Goal: Communication & Community: Ask a question

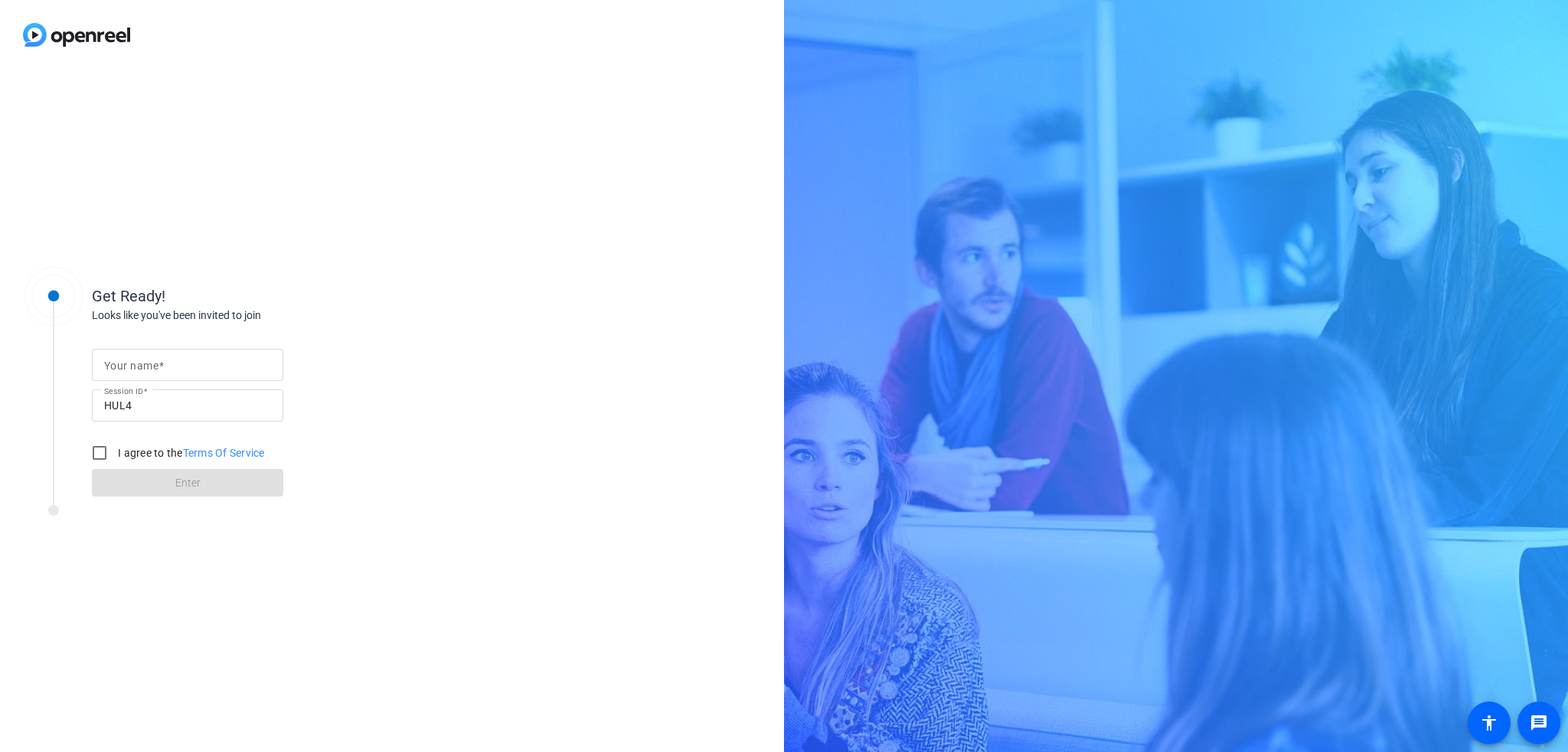
click at [222, 382] on div at bounding box center [187, 389] width 192 height 17
click at [210, 364] on input "Your name" at bounding box center [187, 365] width 167 height 19
type input "[PERSON_NAME]"
click at [122, 451] on label "I agree to the Terms Of Service" at bounding box center [190, 453] width 150 height 15
click at [115, 451] on input "I agree to the Terms Of Service" at bounding box center [99, 453] width 31 height 31
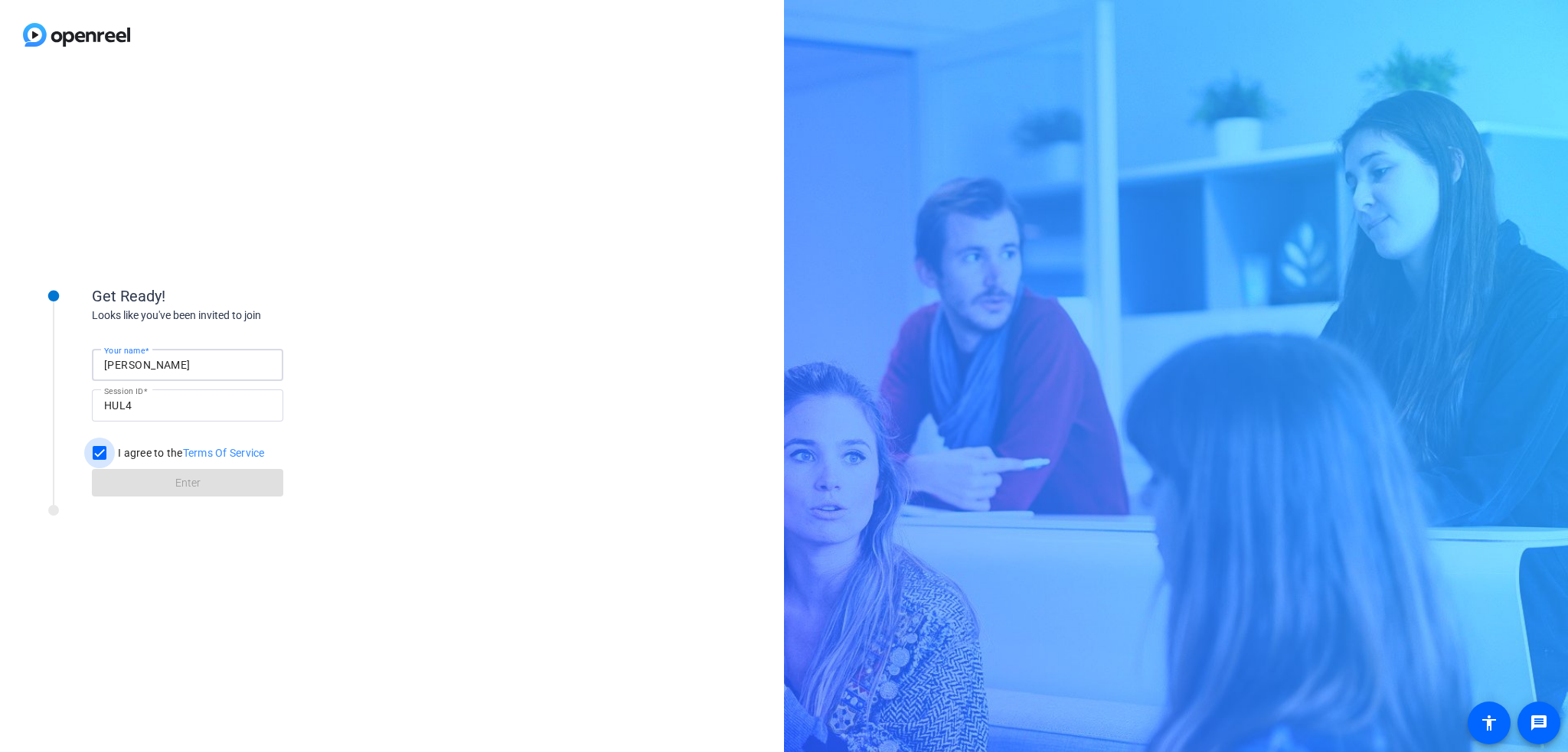
checkbox input "true"
click at [155, 464] on form "Your name [PERSON_NAME] Session ID HUL4 I agree to the Terms Of Service Enter" at bounding box center [187, 418] width 192 height 156
click at [162, 484] on span at bounding box center [187, 483] width 192 height 37
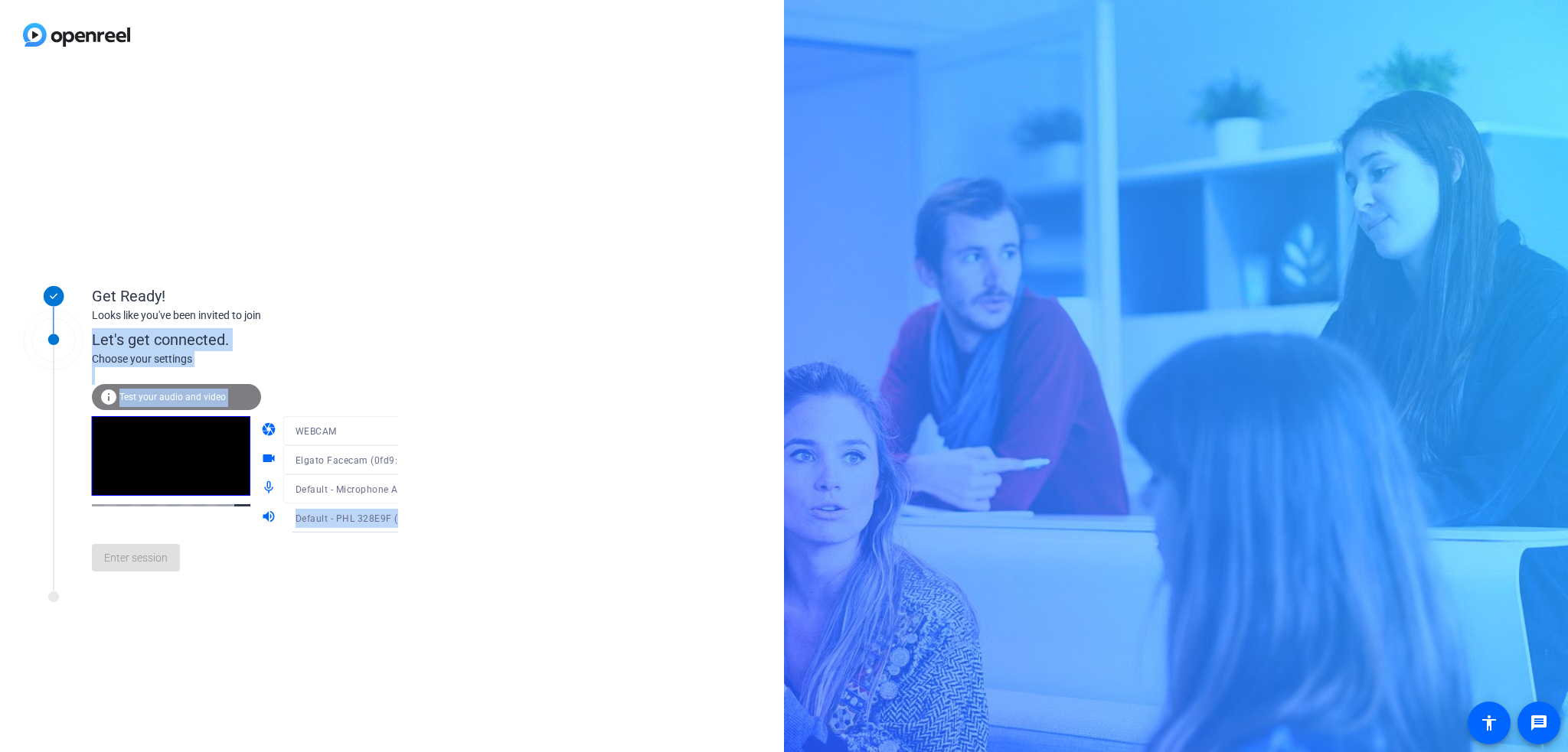
click at [371, 345] on div "Let's get connected." at bounding box center [260, 340] width 337 height 23
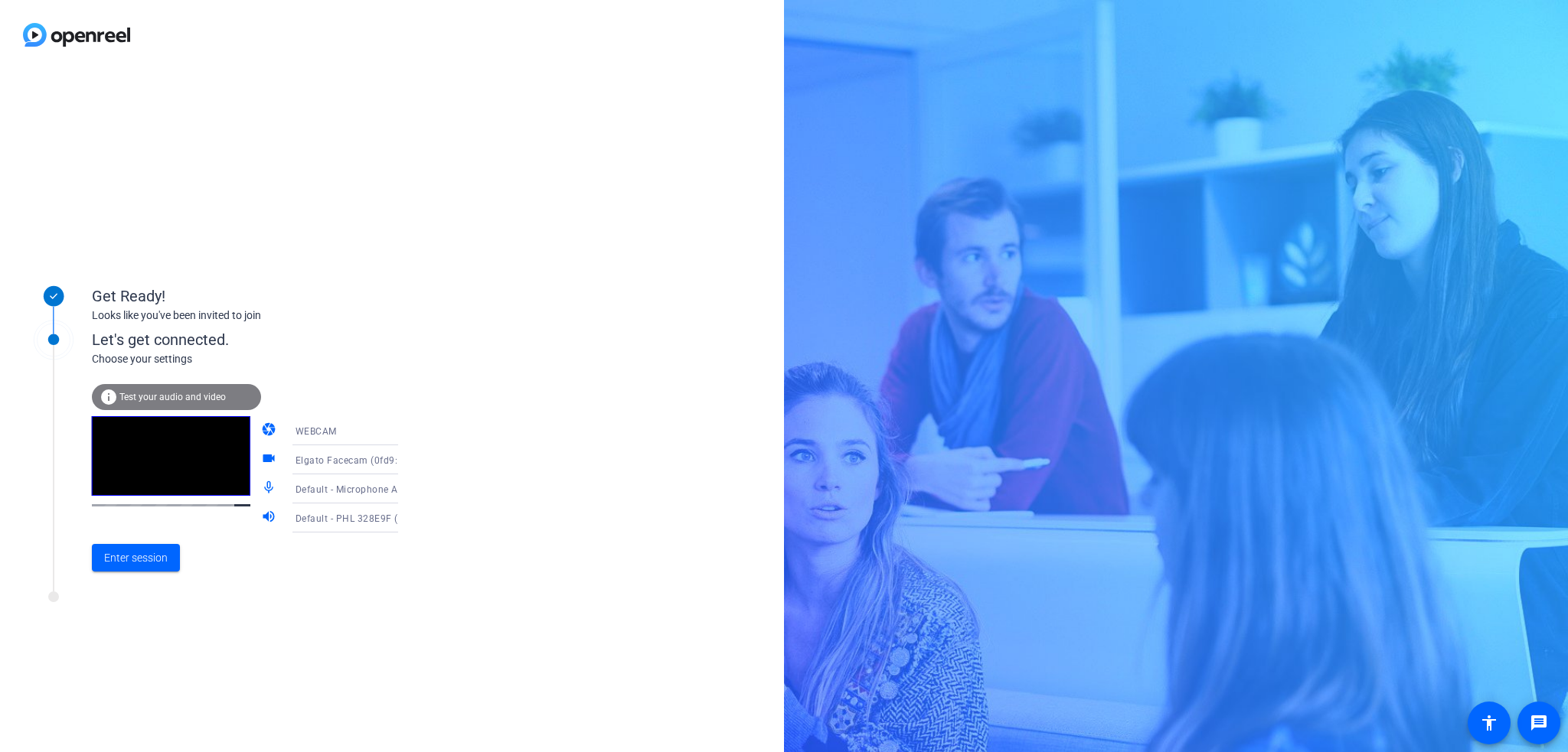
click at [366, 487] on span "Default - Microphone Array (2- Intel® Smart Sound Technologie für digitale Mikr…" at bounding box center [488, 489] width 385 height 12
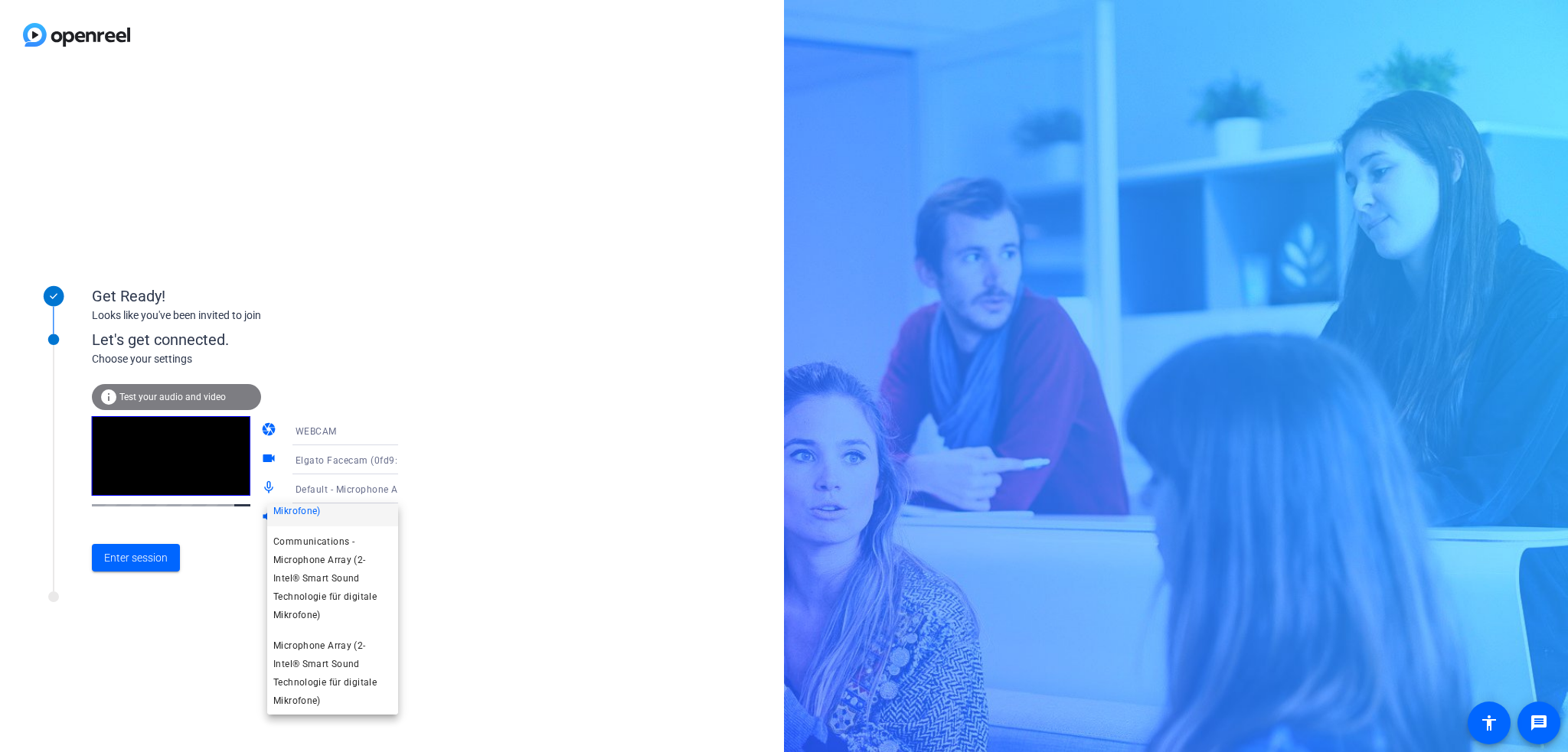
scroll to position [64, 0]
click at [607, 521] on div at bounding box center [784, 376] width 1568 height 752
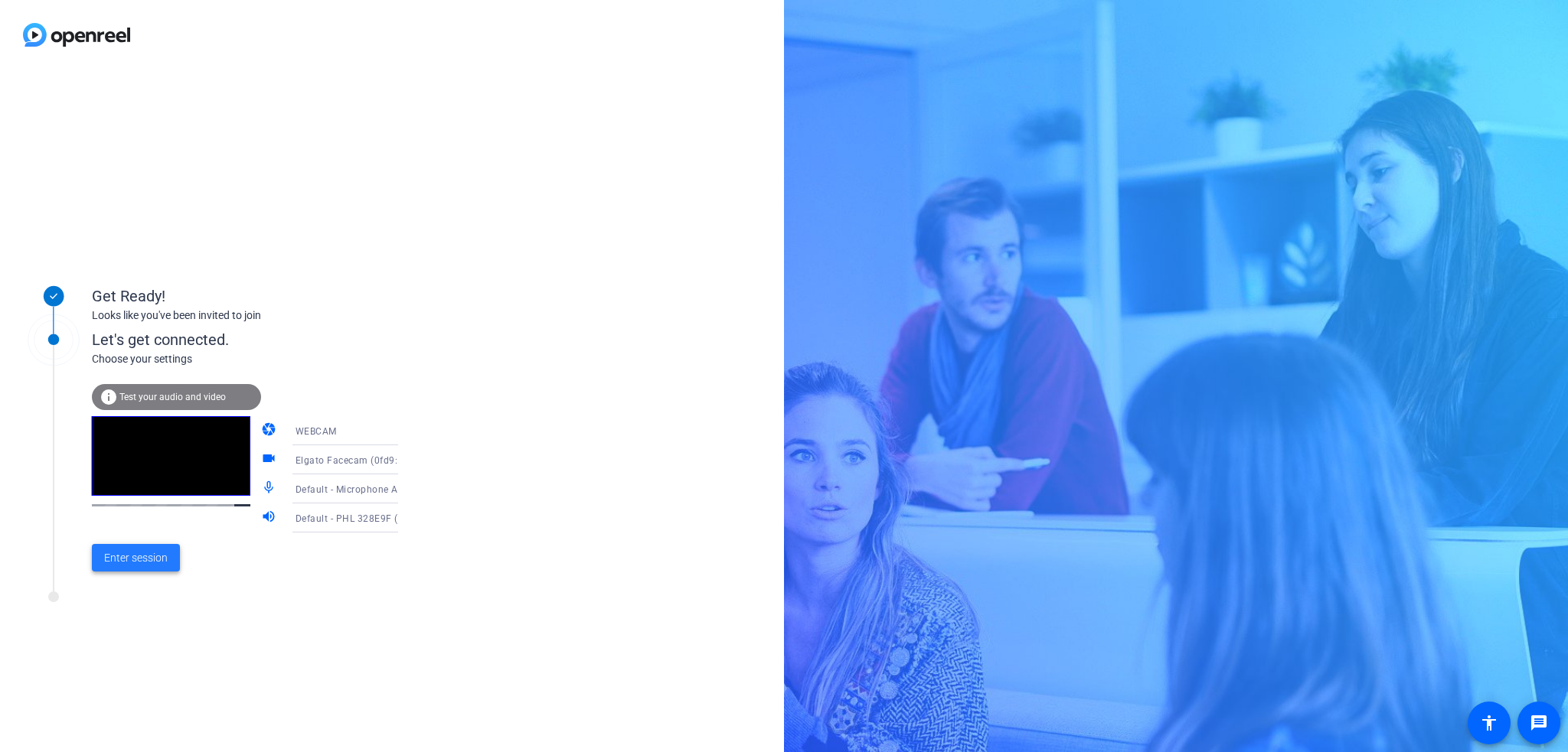
click at [148, 555] on span "Enter session" at bounding box center [136, 558] width 64 height 16
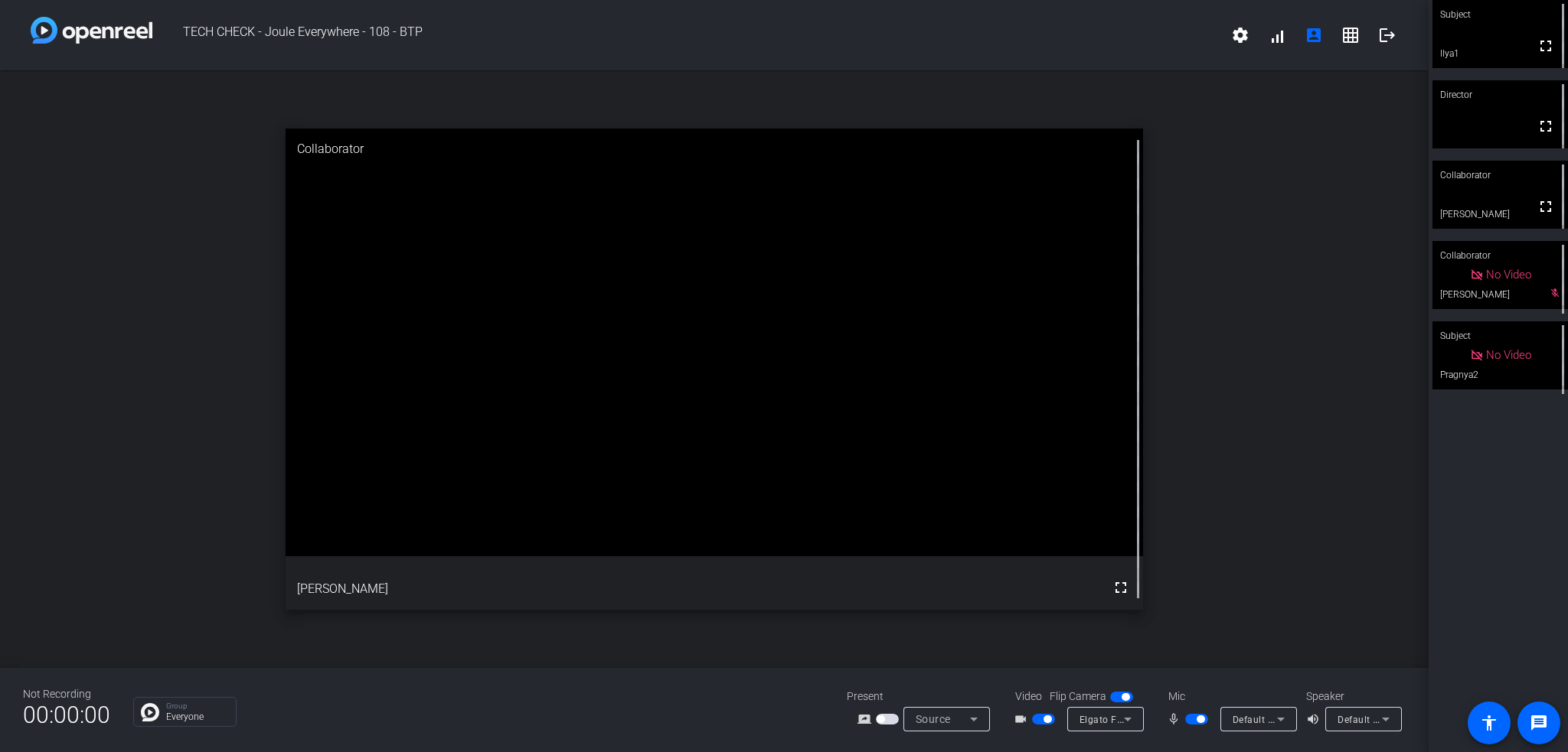
click at [1258, 718] on span "Default - Microphone Array (2- Intel® Smart Sound Technologie für digitale Mikr…" at bounding box center [1425, 719] width 385 height 12
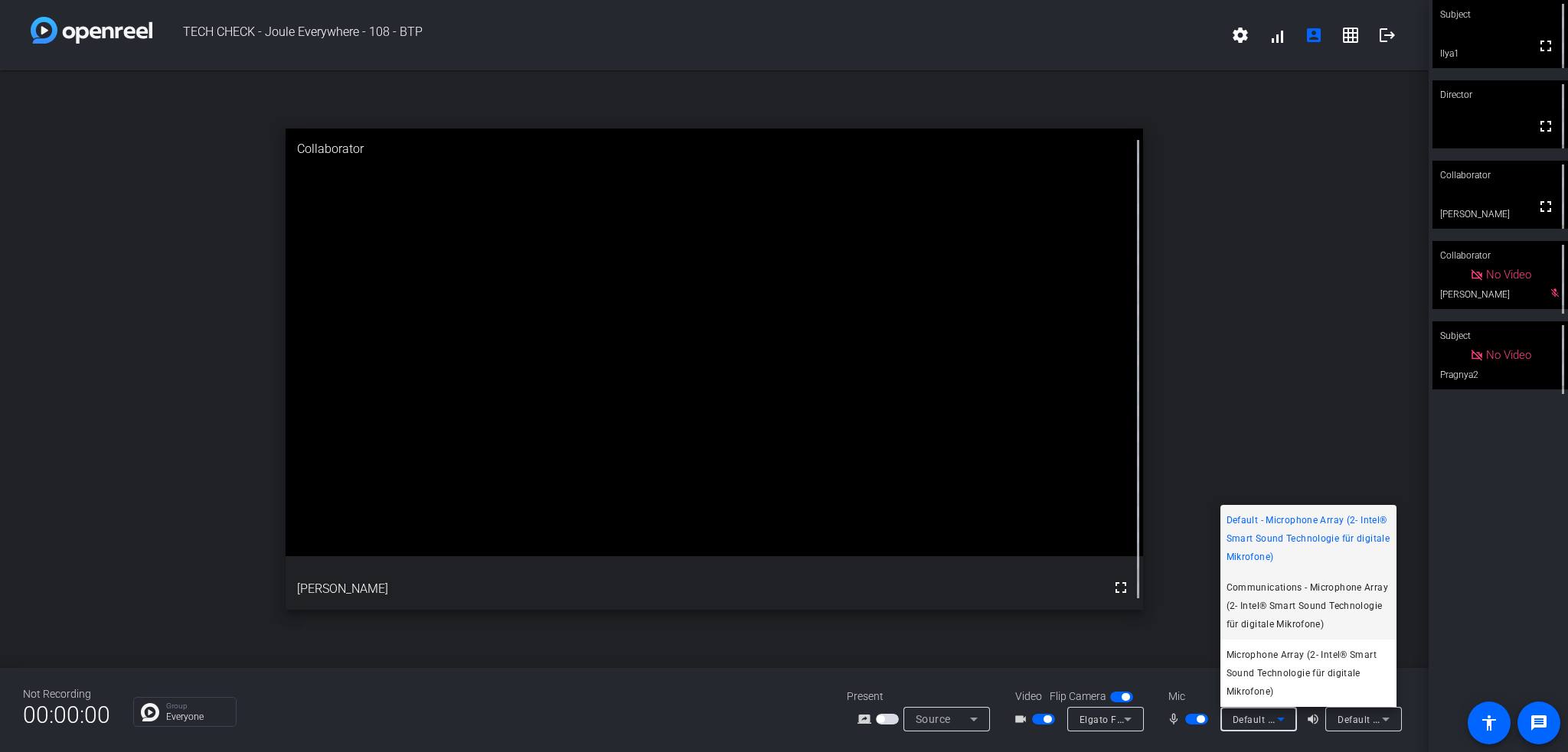
click at [1292, 587] on span "Communications - Microphone Array (2- Intel® Smart Sound Technologie für digita…" at bounding box center [1308, 605] width 164 height 55
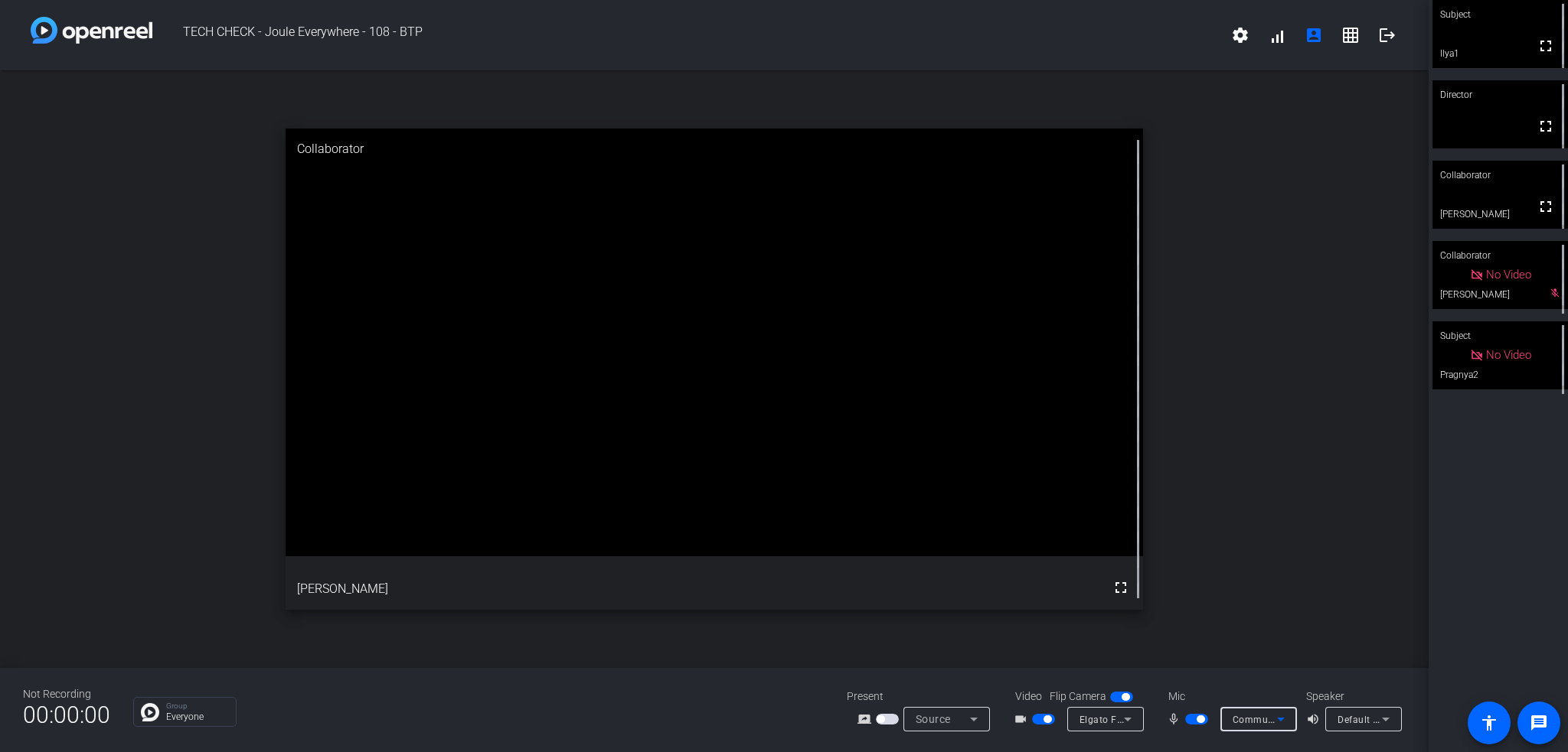
click at [1252, 728] on div "Communications - Microphone Array (2- Intel® Smart Sound Technologie für digita…" at bounding box center [1255, 720] width 44 height 19
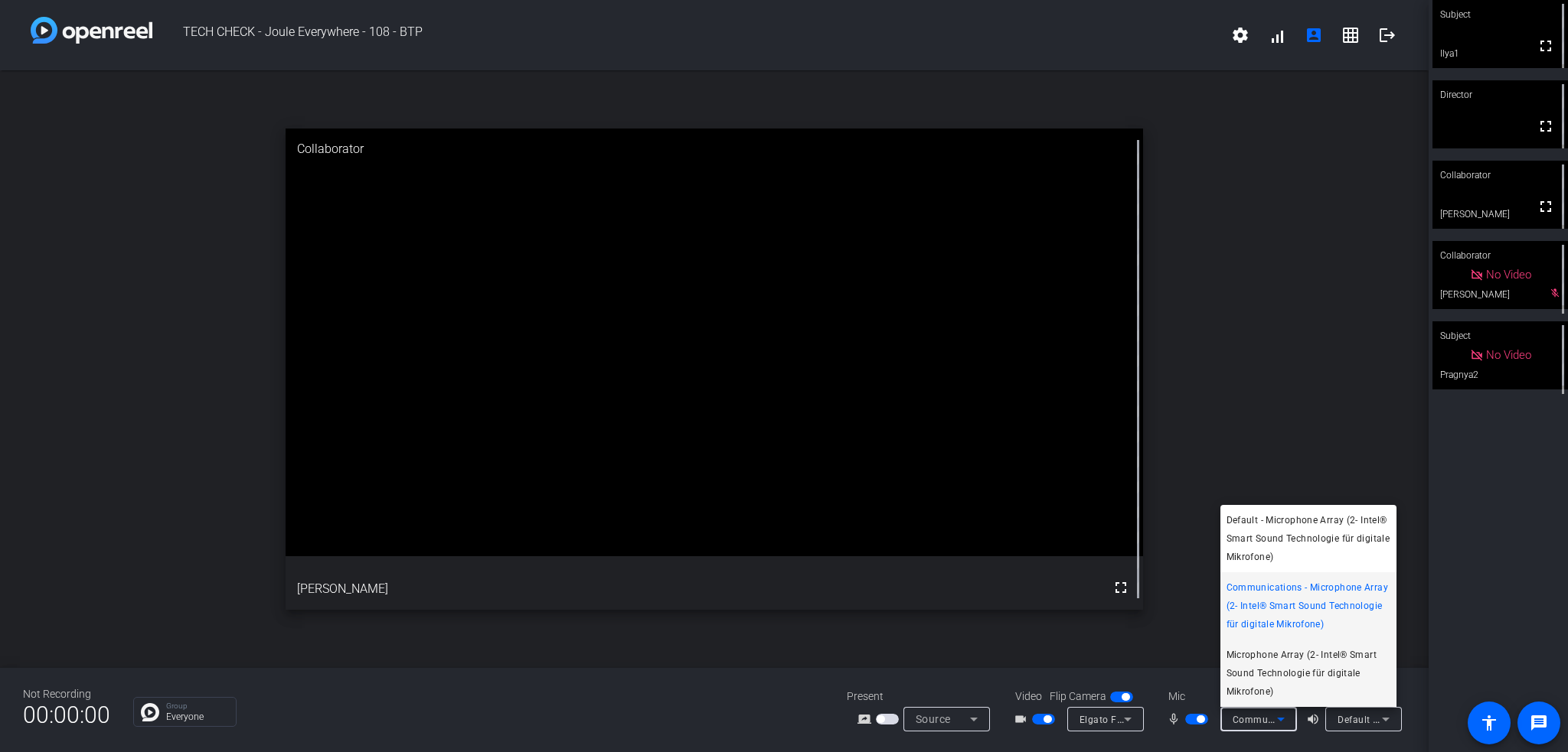
click at [1271, 666] on span "Microphone Array (2- Intel® Smart Sound Technologie für digitale Mikrofone)" at bounding box center [1308, 673] width 164 height 55
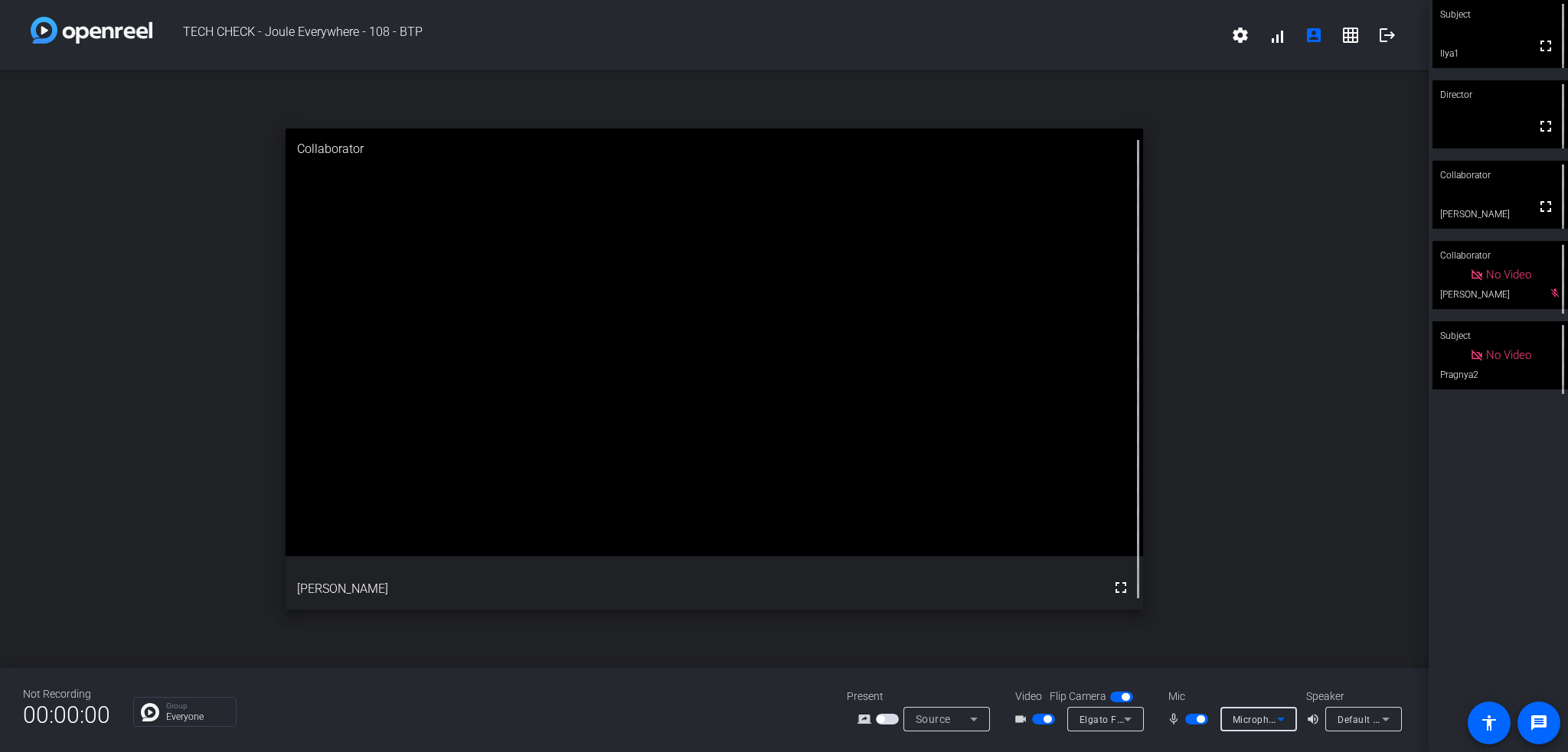
click at [1253, 722] on span "Microphone Array (2- Intel® Smart Sound Technologie für digitale Mikrofone)" at bounding box center [1405, 719] width 344 height 12
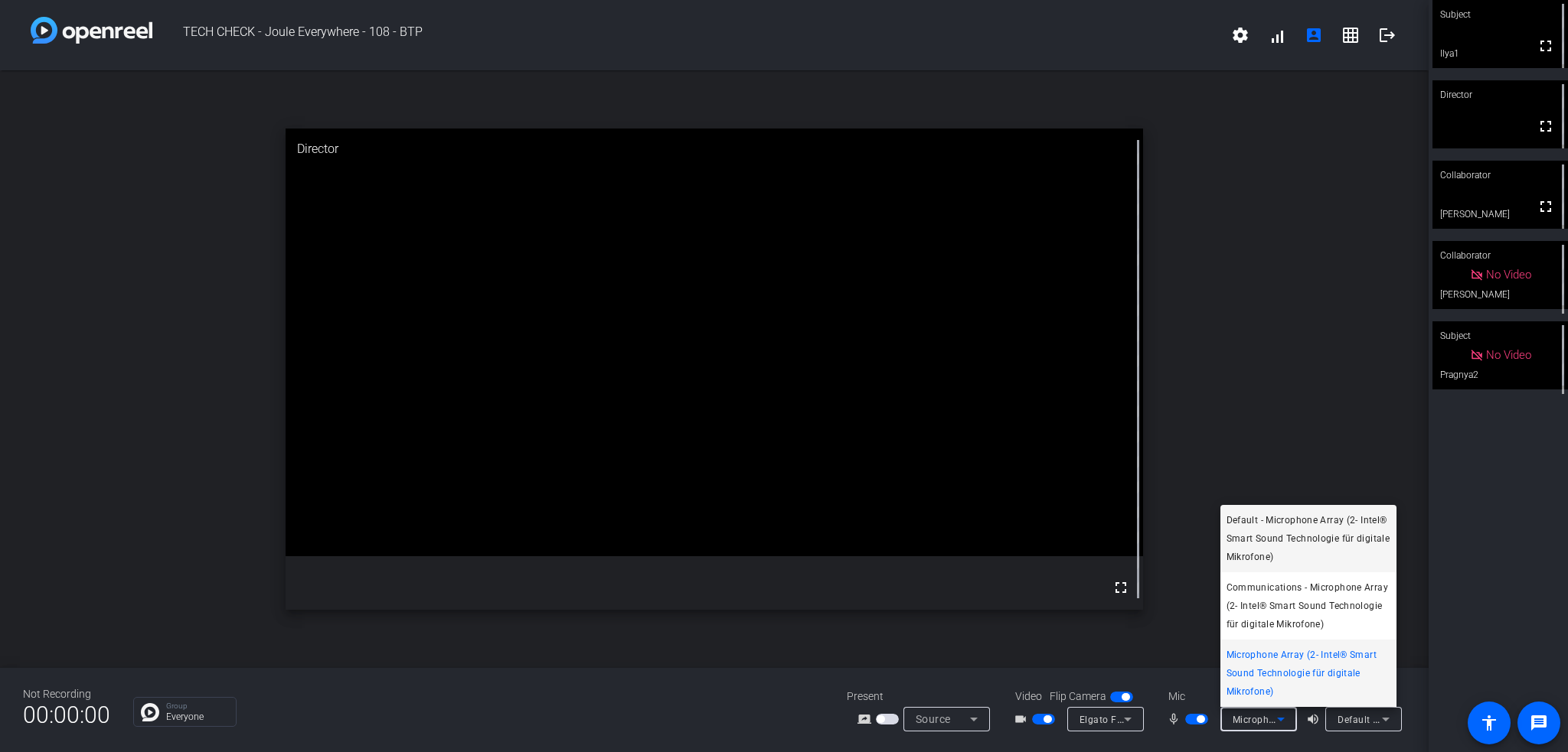
click at [1285, 547] on span "Default - Microphone Array (2- Intel® Smart Sound Technologie für digitale Mikr…" at bounding box center [1308, 538] width 164 height 55
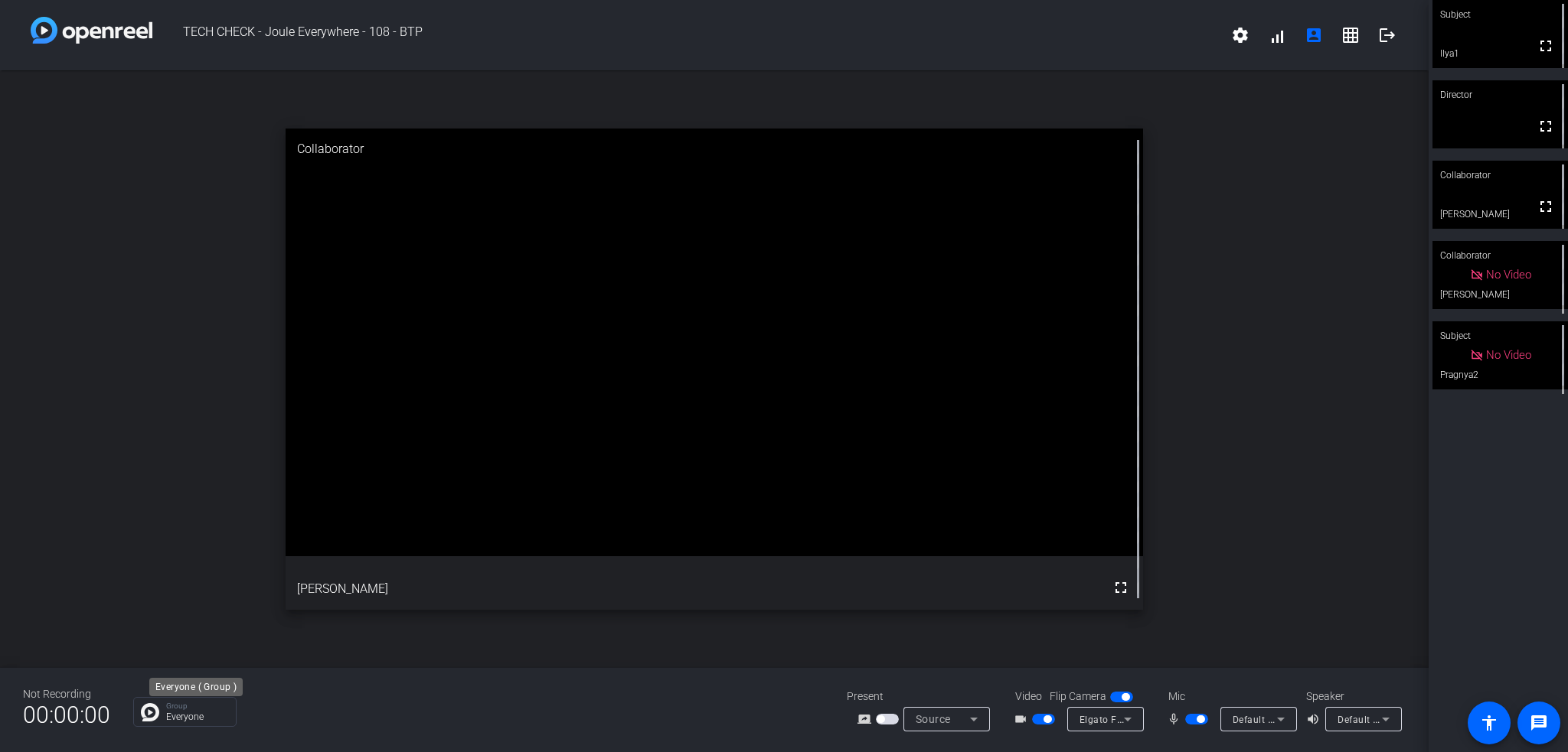
click at [198, 708] on p "Group" at bounding box center [197, 706] width 62 height 8
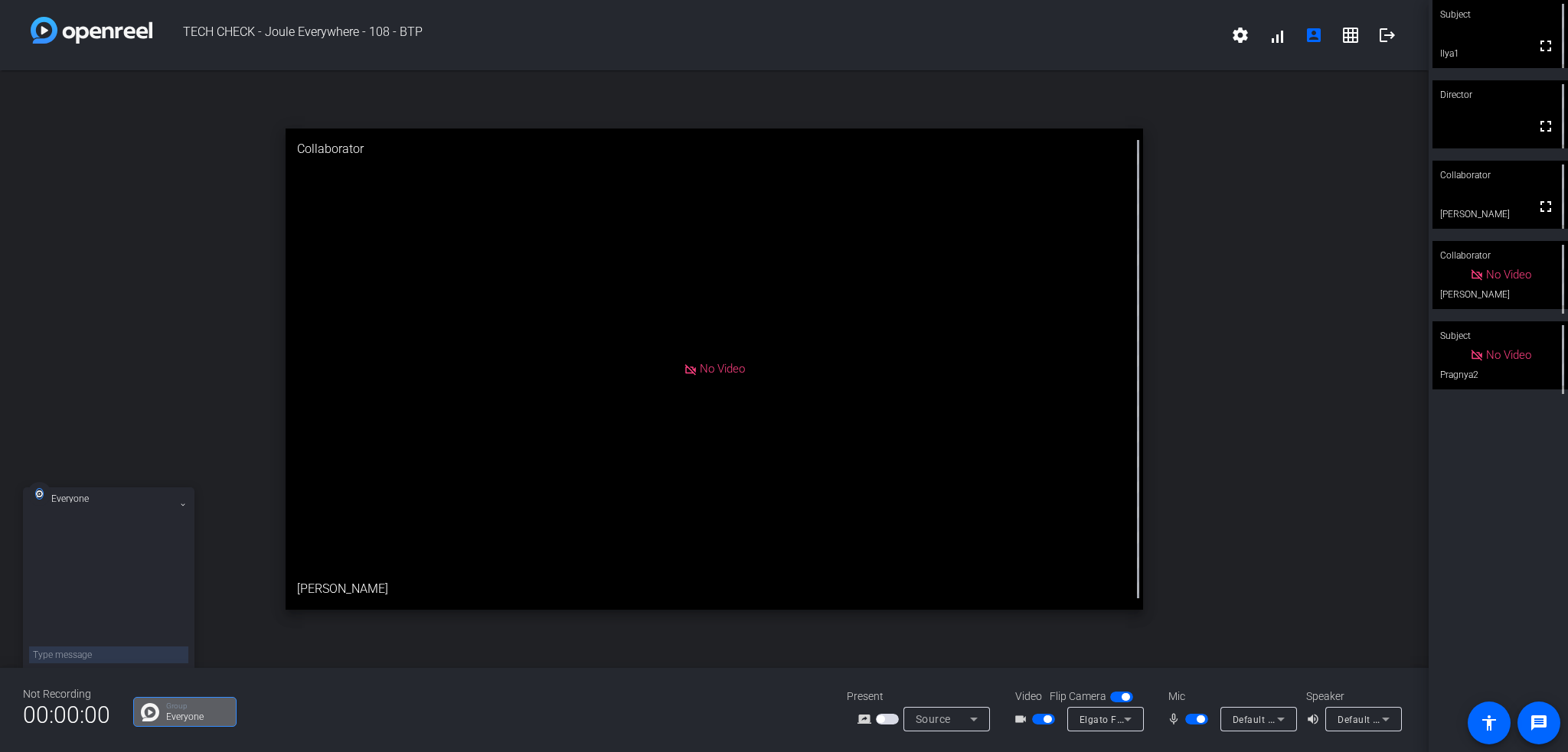
click at [119, 656] on textarea at bounding box center [109, 655] width 159 height 17
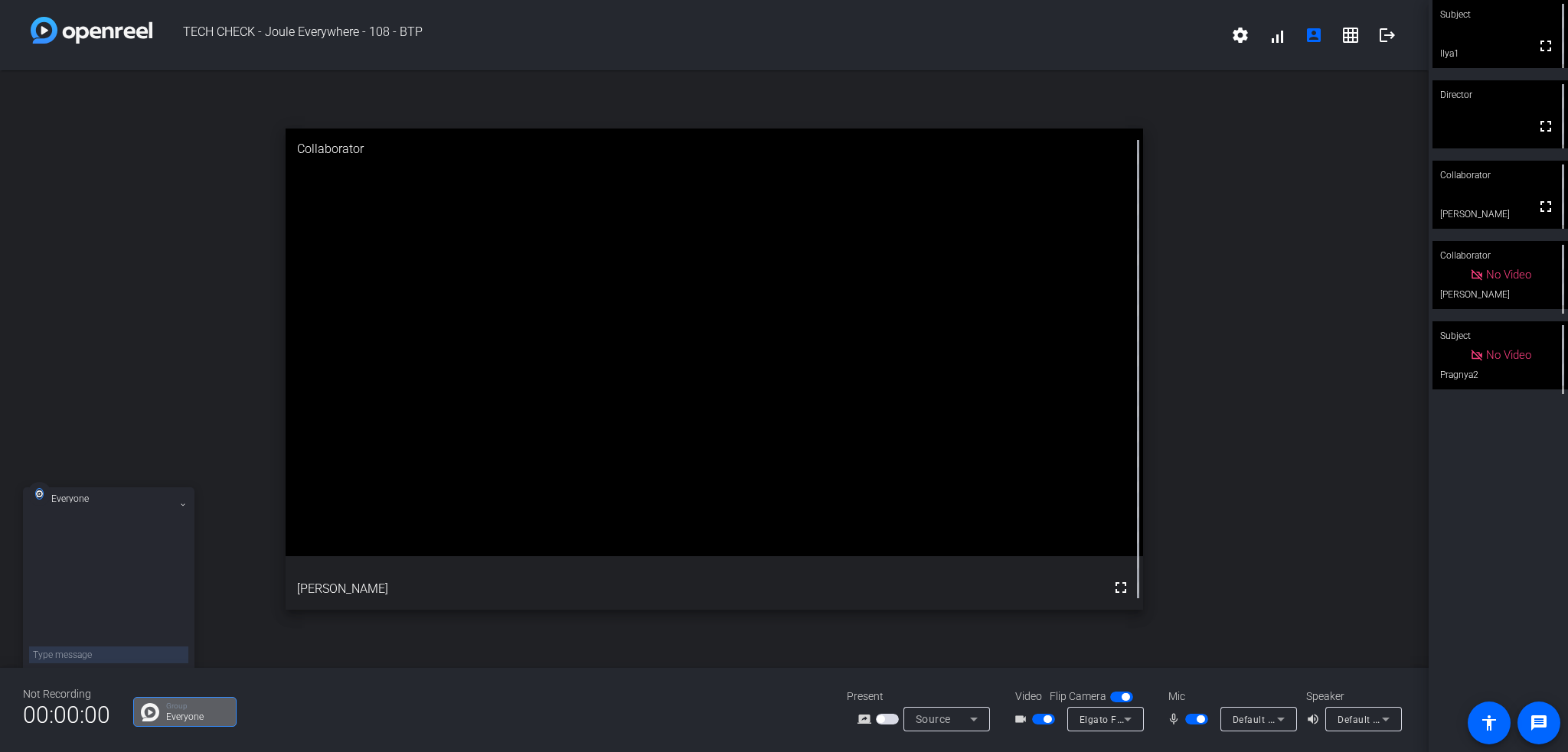
click at [227, 617] on div "open_in_new Collaborator fullscreen Mike" at bounding box center [714, 369] width 1429 height 598
click at [651, 731] on div "Not Recording 00:00:00 Group Everyone Present screen_share_outline Source Video…" at bounding box center [714, 710] width 1429 height 84
click at [1047, 717] on span "button" at bounding box center [1047, 719] width 8 height 8
click at [1043, 718] on span "button" at bounding box center [1044, 719] width 23 height 11
click at [1246, 718] on span "Default - Microphone (USB PnP Audio Device) (0d8c:0134)" at bounding box center [1363, 719] width 261 height 12
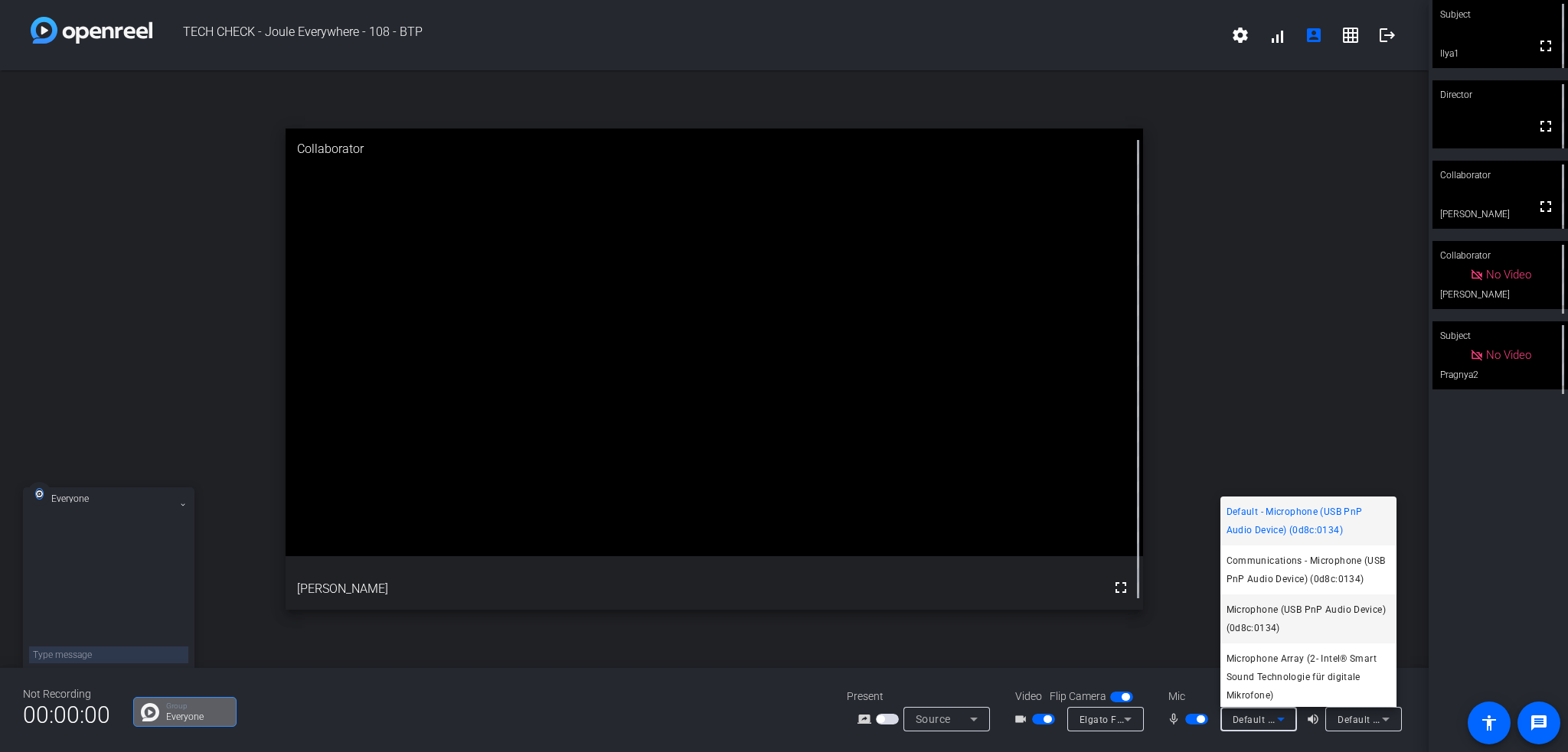
click at [1273, 637] on span "Microphone (USB PnP Audio Device) (0d8c:0134)" at bounding box center [1308, 620] width 164 height 37
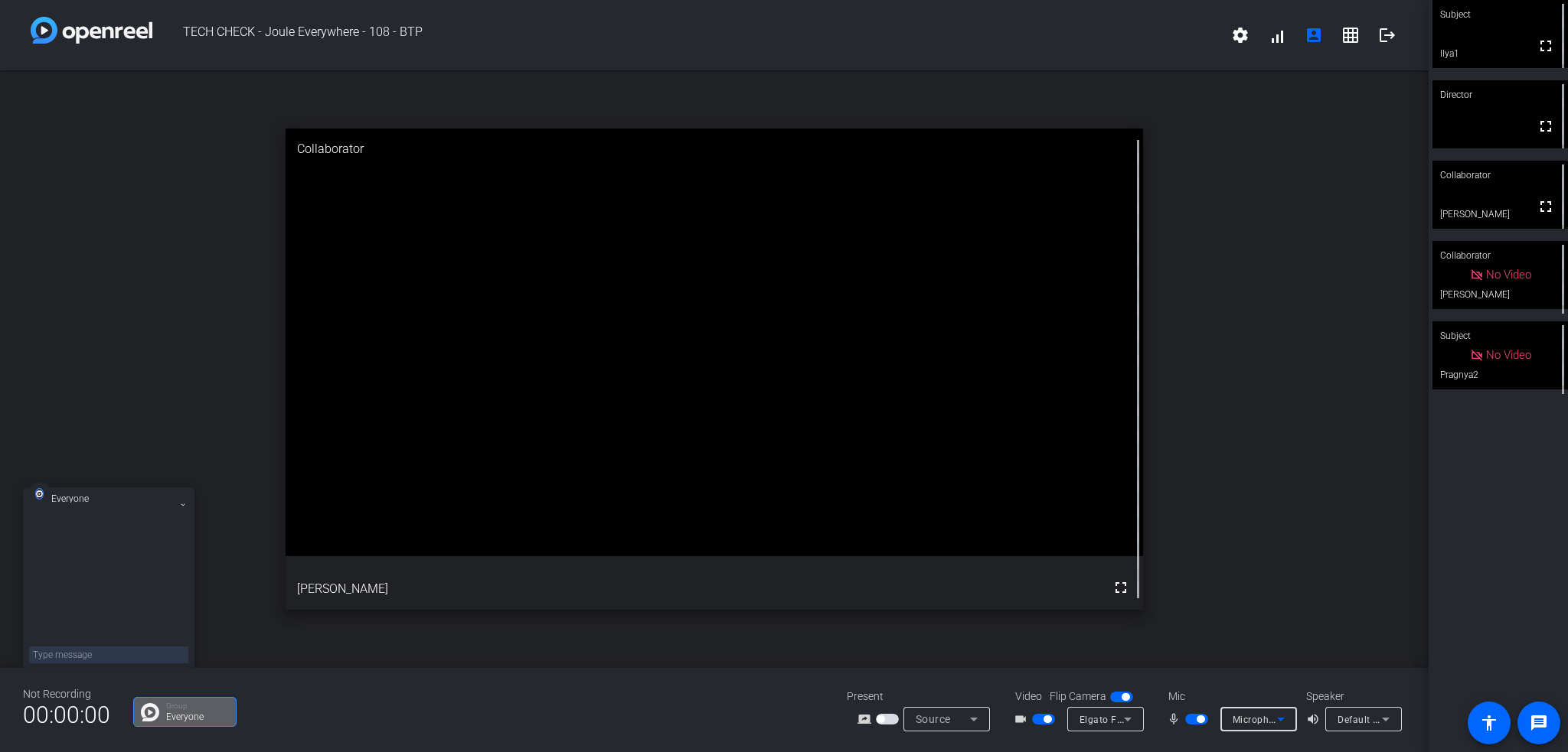
click at [1268, 718] on span "Microphone (USB PnP Audio Device) (0d8c:0134)" at bounding box center [1343, 719] width 221 height 12
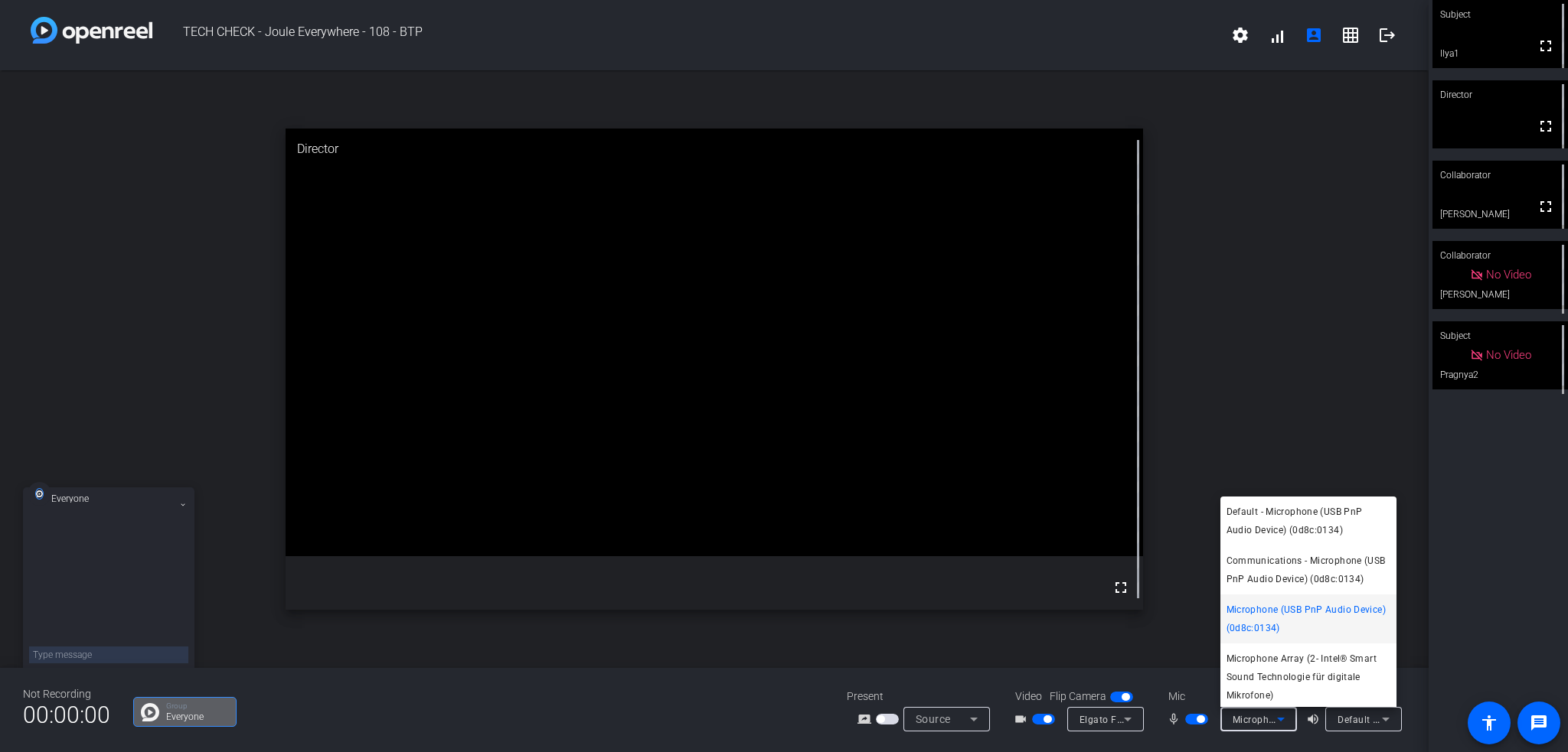
click at [1282, 631] on span "Microphone (USB PnP Audio Device) (0d8c:0134)" at bounding box center [1308, 620] width 164 height 37
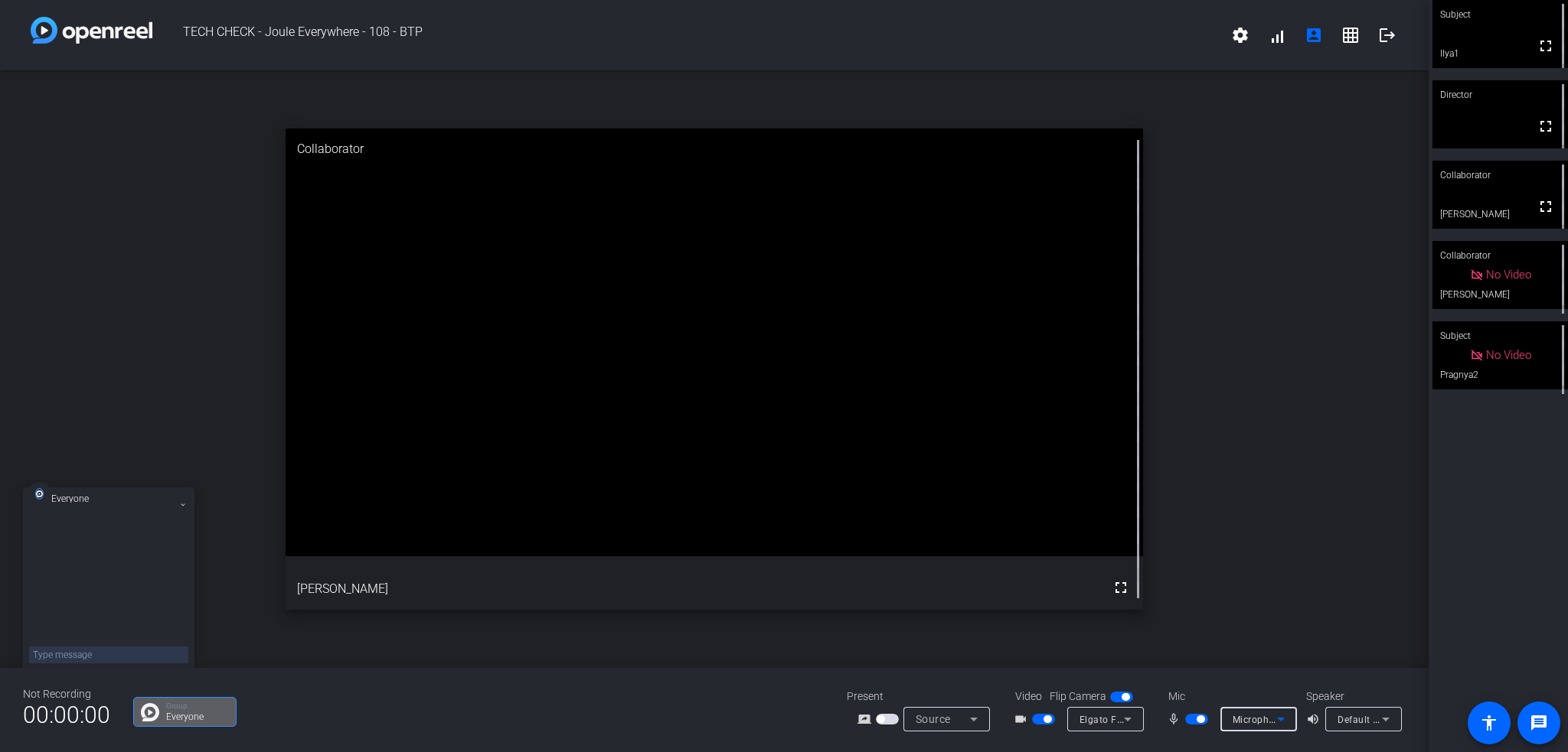
click at [1202, 718] on span "button" at bounding box center [1200, 719] width 8 height 8
click at [1193, 722] on span "button" at bounding box center [1189, 719] width 8 height 8
click at [1252, 717] on span "Default - Microphone (USB PnP Audio Device) (0d8c:0134)" at bounding box center [1363, 719] width 261 height 12
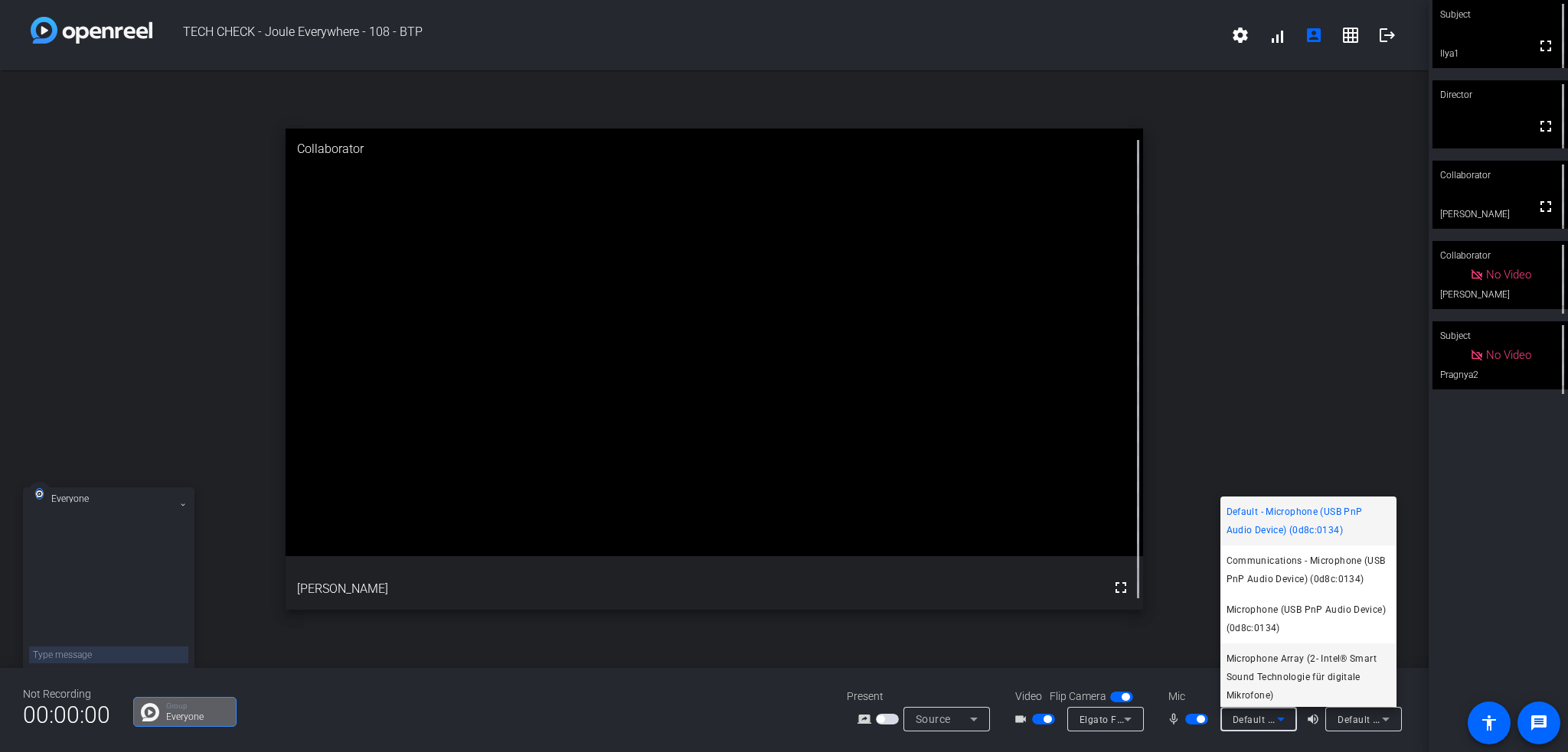
click at [1358, 694] on span "Microphone Array (2- Intel® Smart Sound Technologie für digitale Mikrofone)" at bounding box center [1308, 677] width 164 height 55
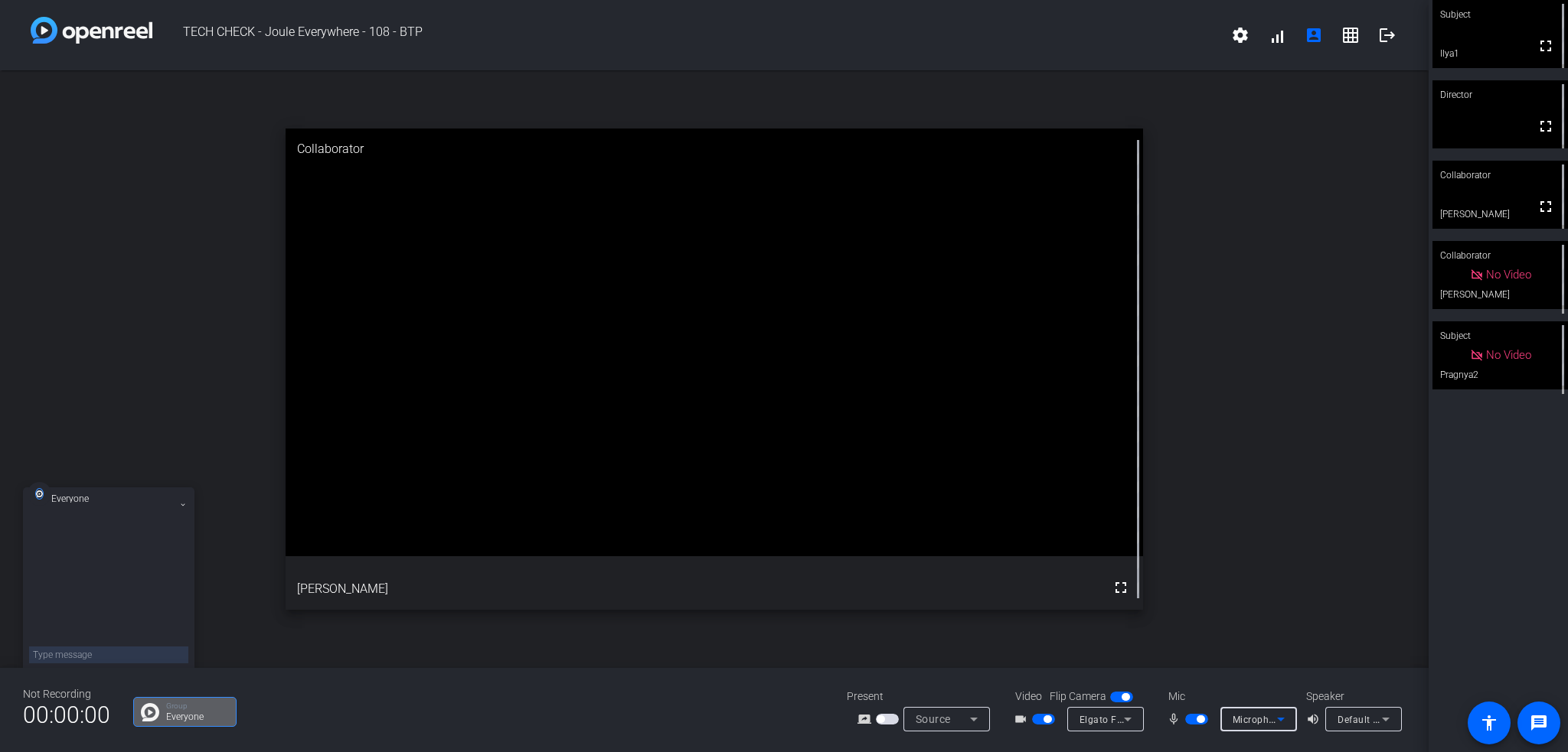
scroll to position [21, 0]
click at [1259, 728] on div "Communications - Microphone (USB PnP Audio Device) (0d8c:0134)" at bounding box center [1255, 720] width 44 height 19
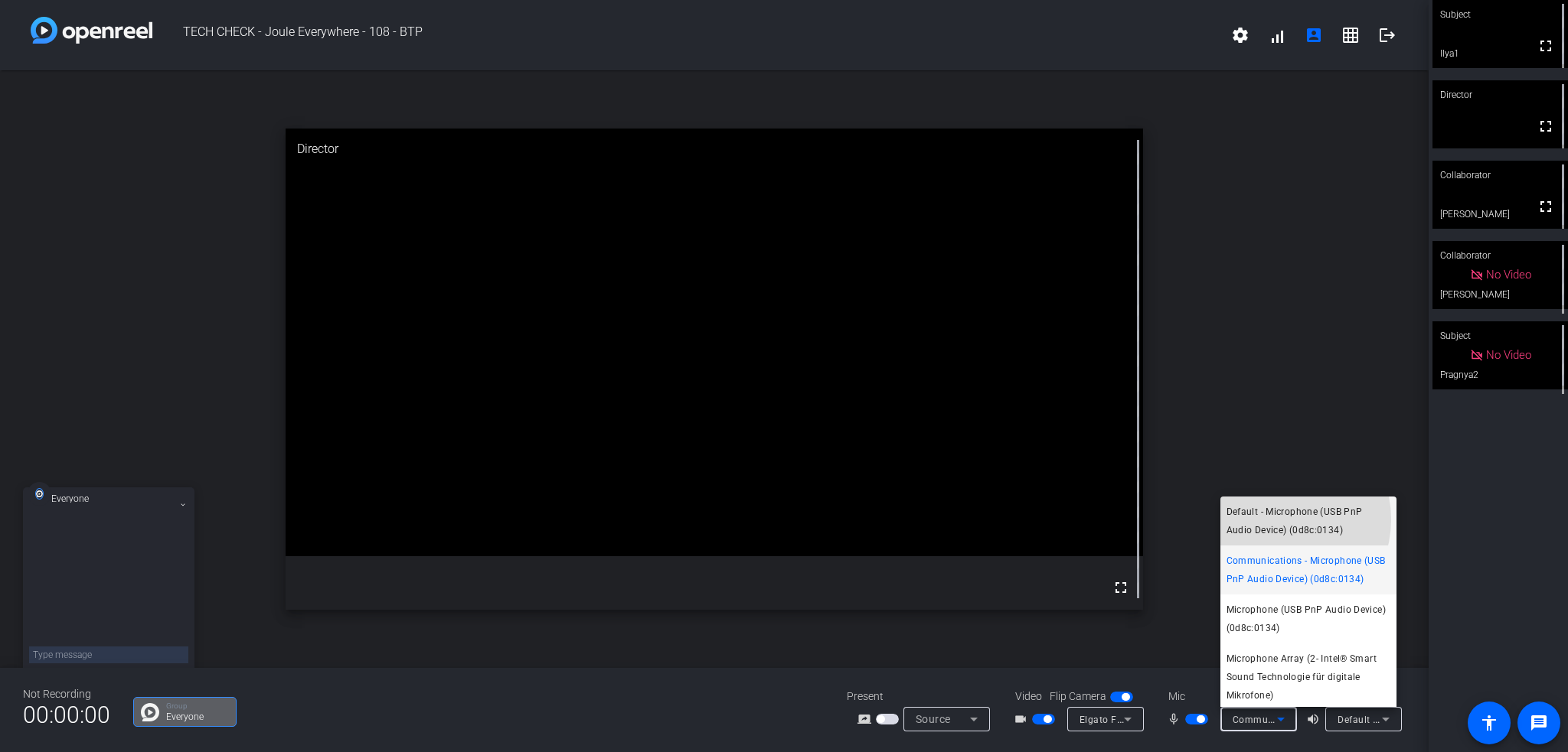
click at [1272, 520] on span "Default - Microphone (USB PnP Audio Device) (0d8c:0134)" at bounding box center [1308, 522] width 164 height 37
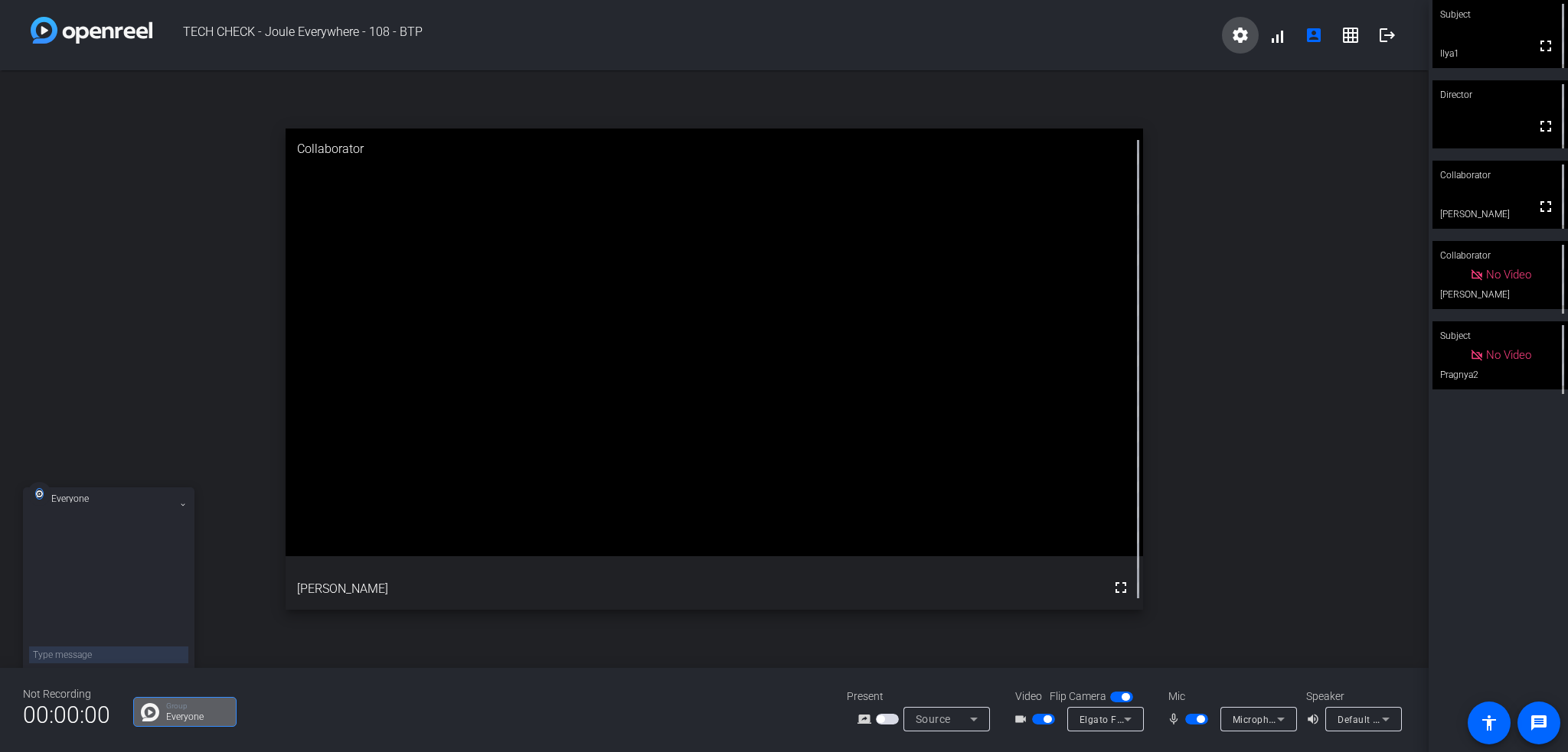
click at [1234, 37] on mat-icon "settings" at bounding box center [1240, 34] width 19 height 19
click at [1190, 124] on div at bounding box center [784, 376] width 1568 height 752
click at [1234, 35] on mat-icon "settings" at bounding box center [1240, 34] width 19 height 19
click at [1298, 244] on div at bounding box center [784, 376] width 1568 height 752
click at [1286, 710] on div "Microphone Array (2- Intel® Smart Sound Technologie für digitale Mikrofone)" at bounding box center [1258, 719] width 77 height 25
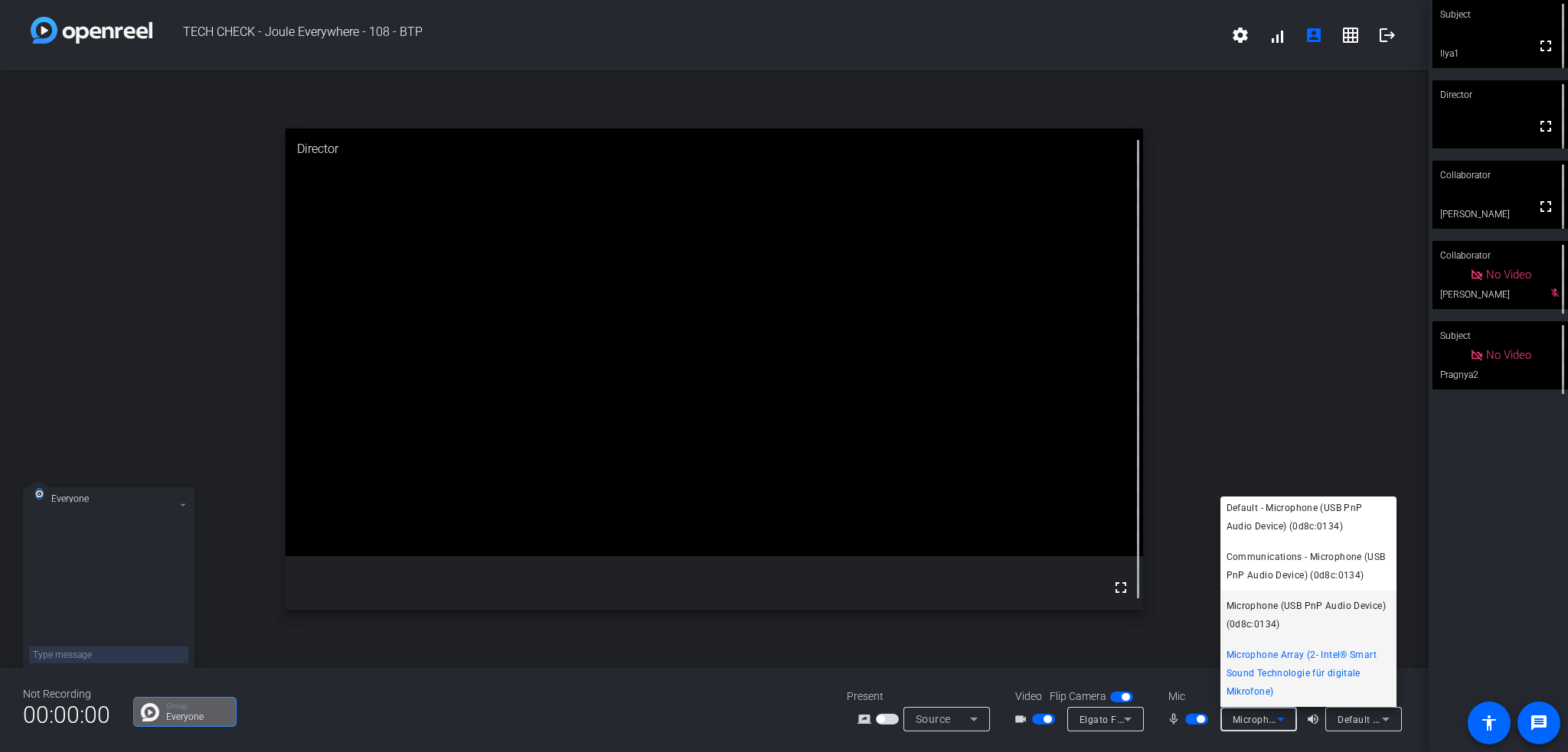
scroll to position [0, 0]
click at [1320, 507] on span "Default - Microphone (USB PnP Audio Device) (0d8c:0134)" at bounding box center [1308, 522] width 164 height 37
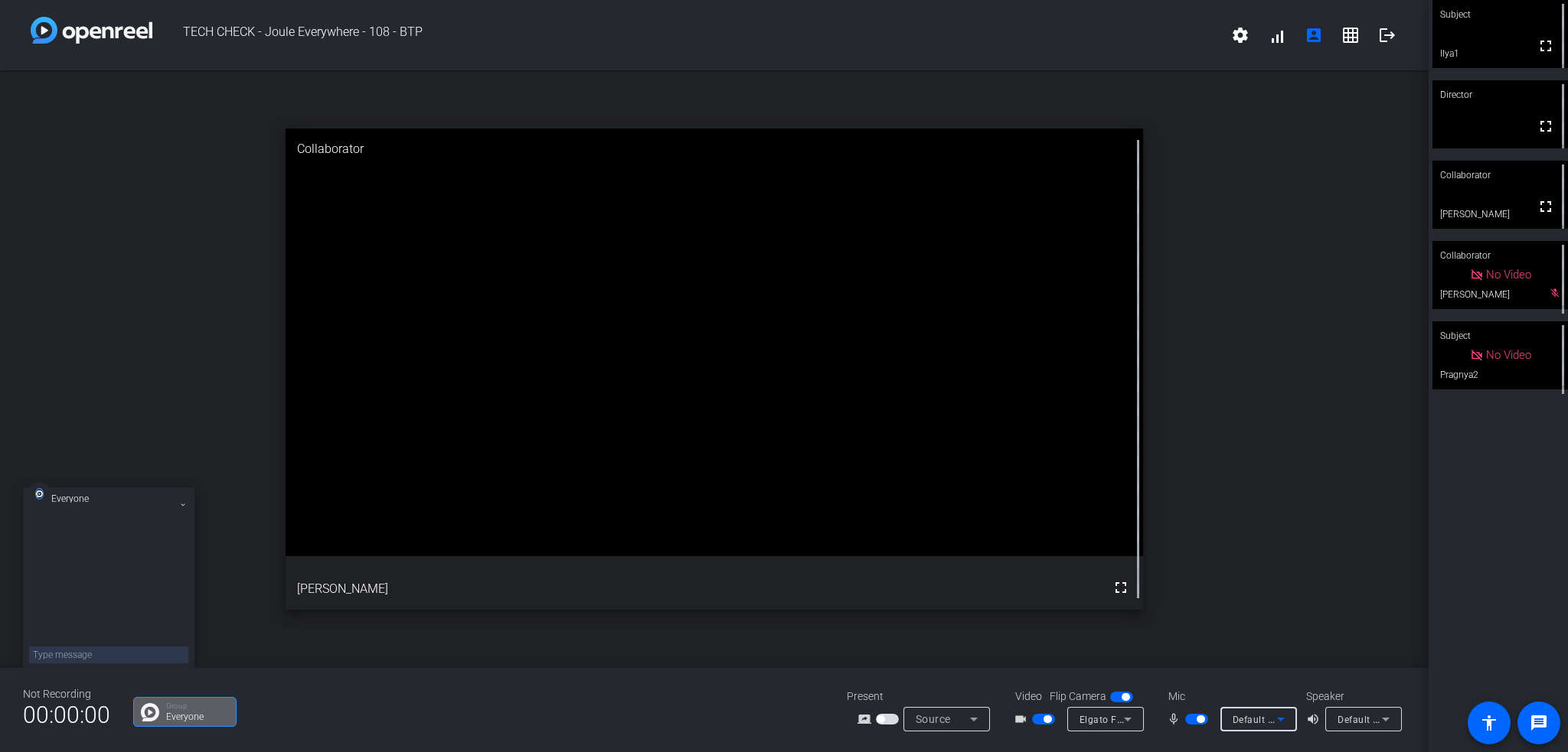
click at [1197, 716] on span "button" at bounding box center [1196, 719] width 23 height 11
click at [1198, 719] on span "button" at bounding box center [1196, 719] width 23 height 11
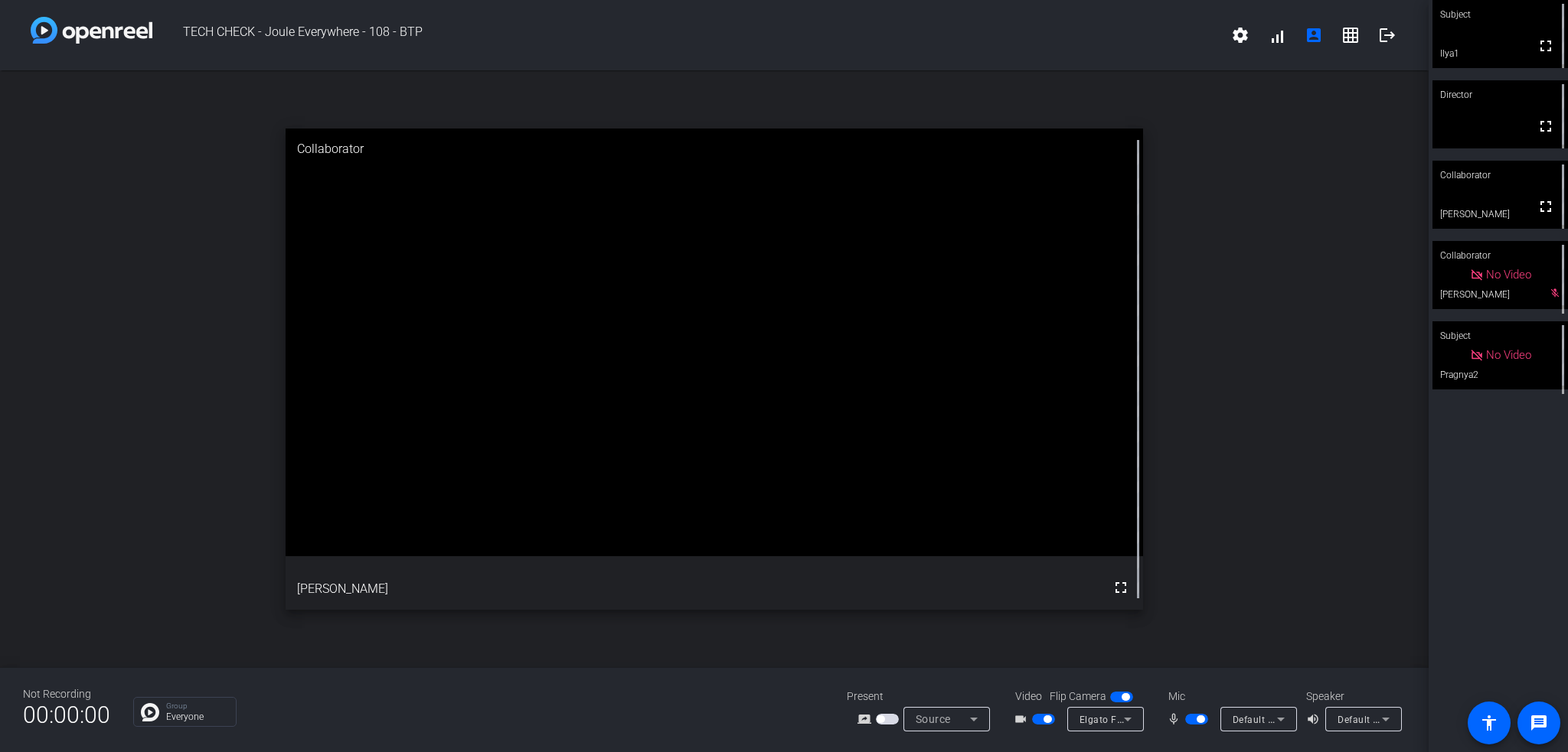
click at [1237, 722] on span "Default - Microphone (USB PnP Audio Device) (0d8c:0134)" at bounding box center [1363, 719] width 261 height 12
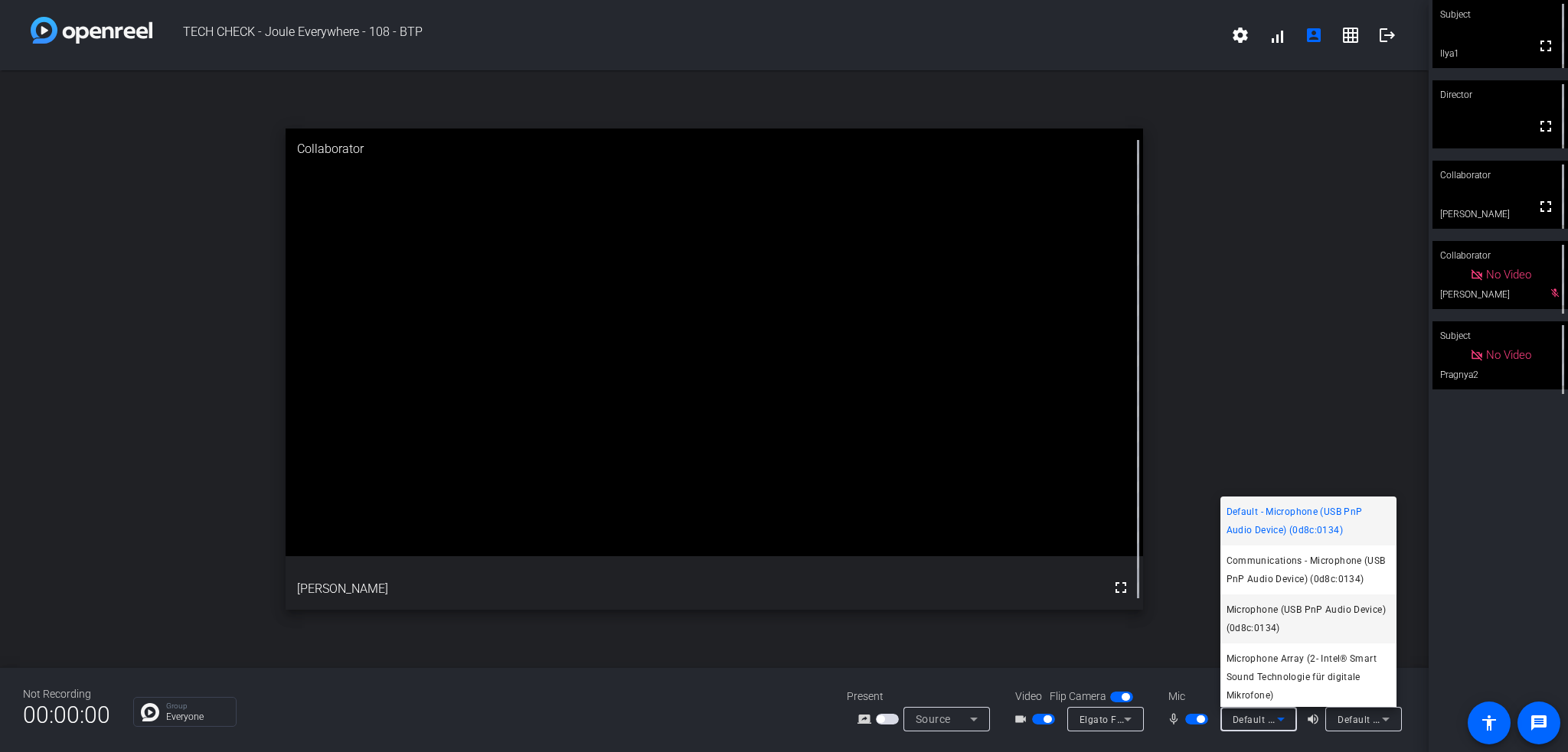
click at [1299, 629] on span "Microphone (USB PnP Audio Device) (0d8c:0134)" at bounding box center [1308, 620] width 164 height 37
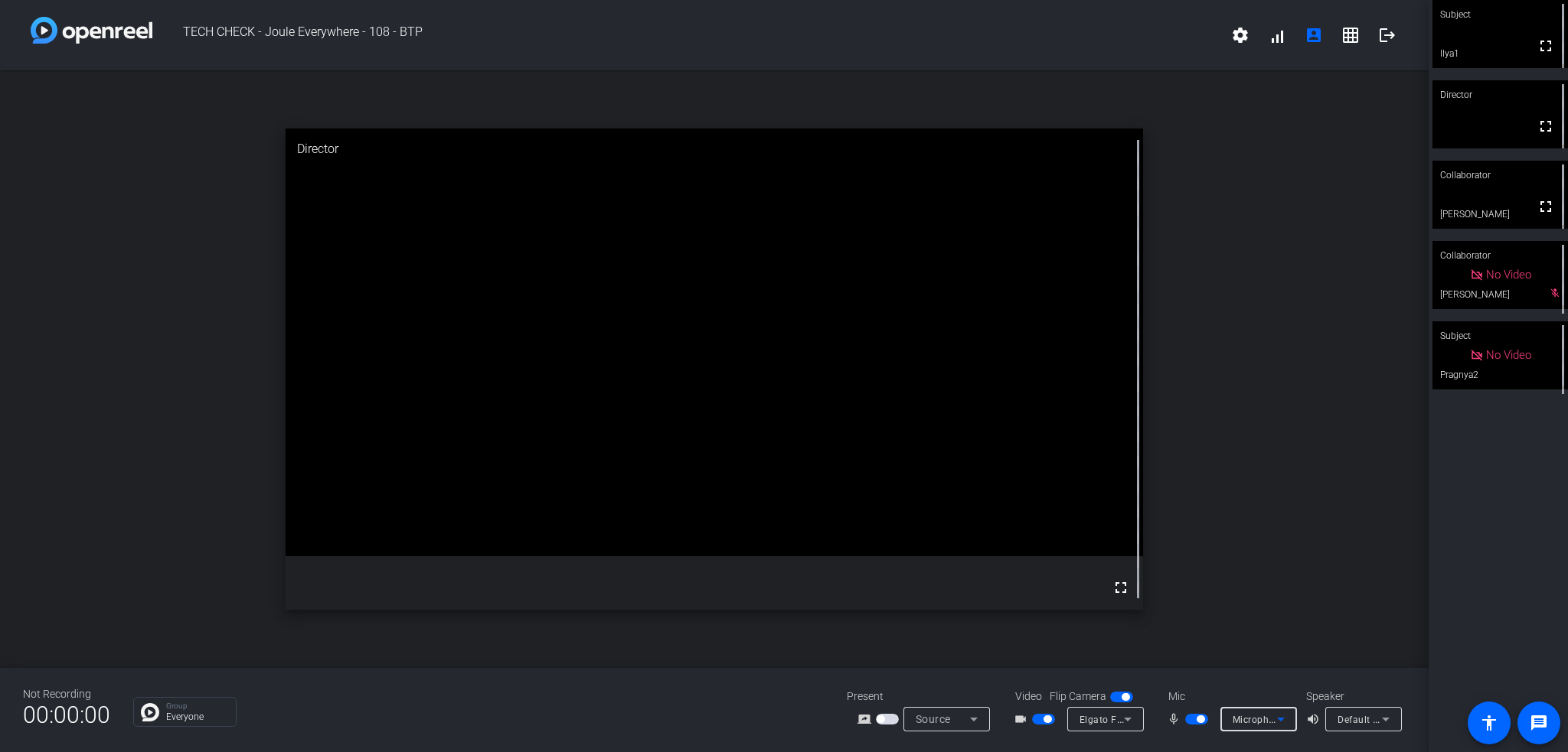
click at [178, 722] on p "Everyone" at bounding box center [197, 717] width 62 height 9
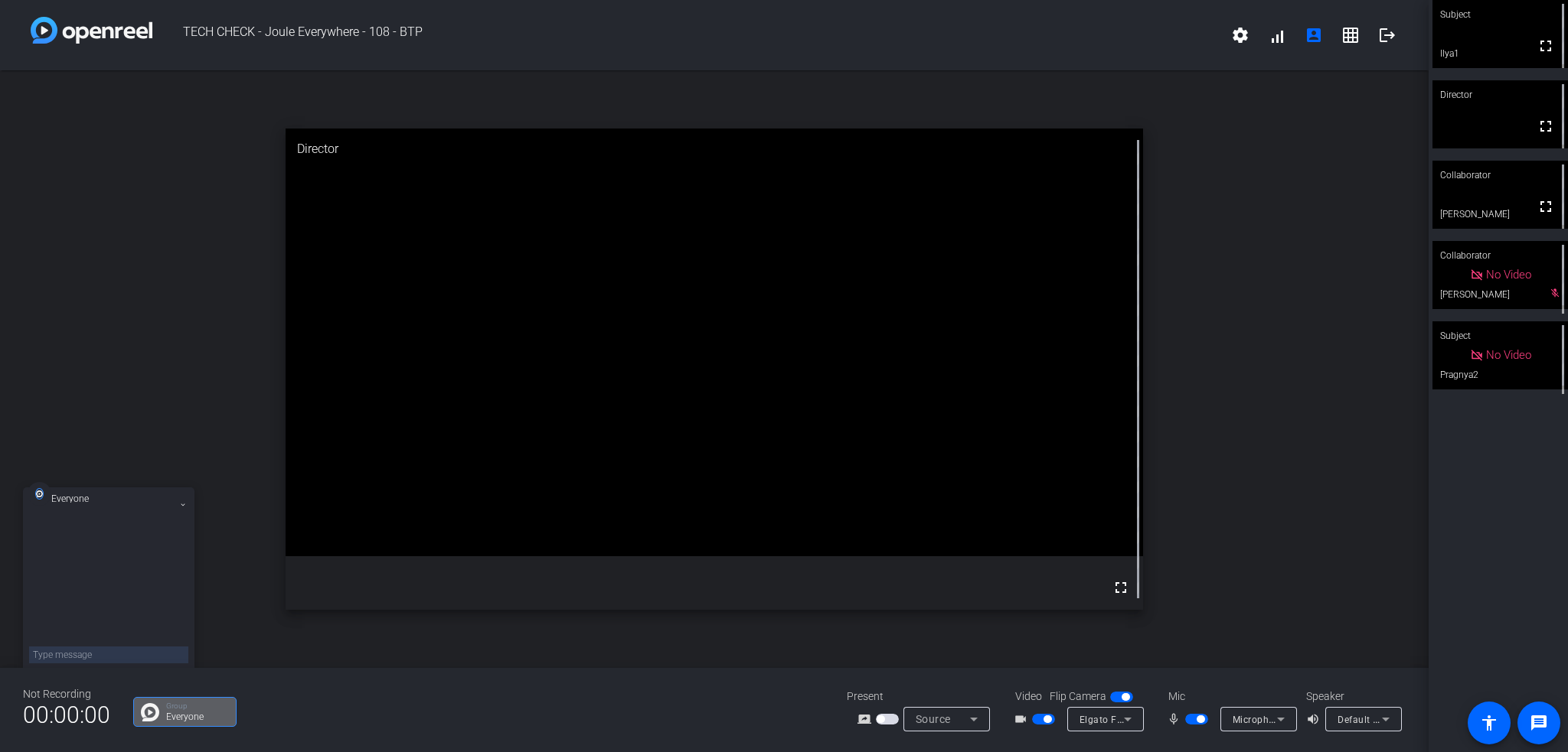
click at [77, 661] on textarea at bounding box center [109, 655] width 159 height 17
type textarea "I tried to change the alliow list for the micro but it was allowed already"
click at [1293, 725] on div "Communications - Microphone (USB PnP Audio Device) (0d8c:0134)" at bounding box center [1258, 719] width 77 height 25
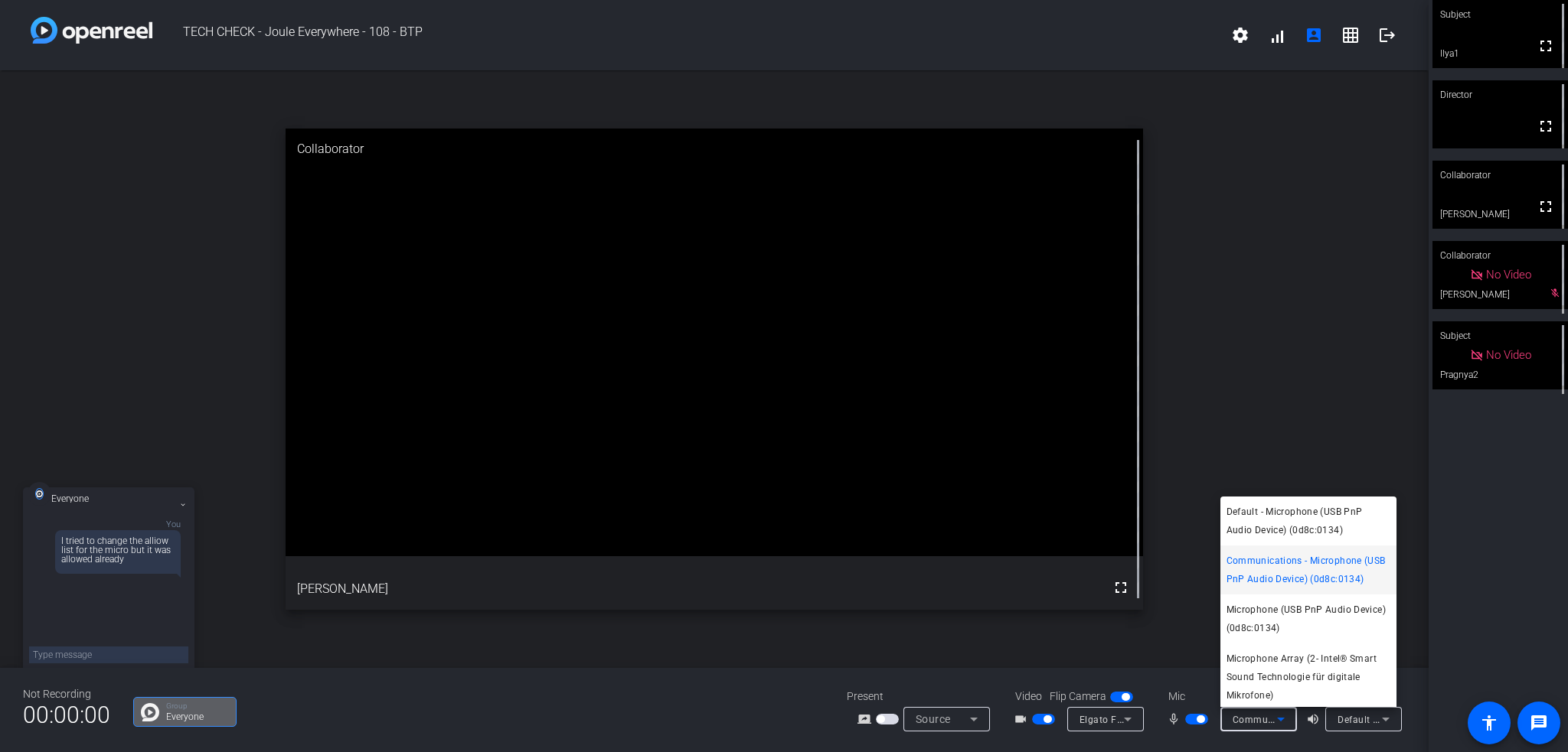
click at [1290, 721] on div at bounding box center [784, 376] width 1568 height 752
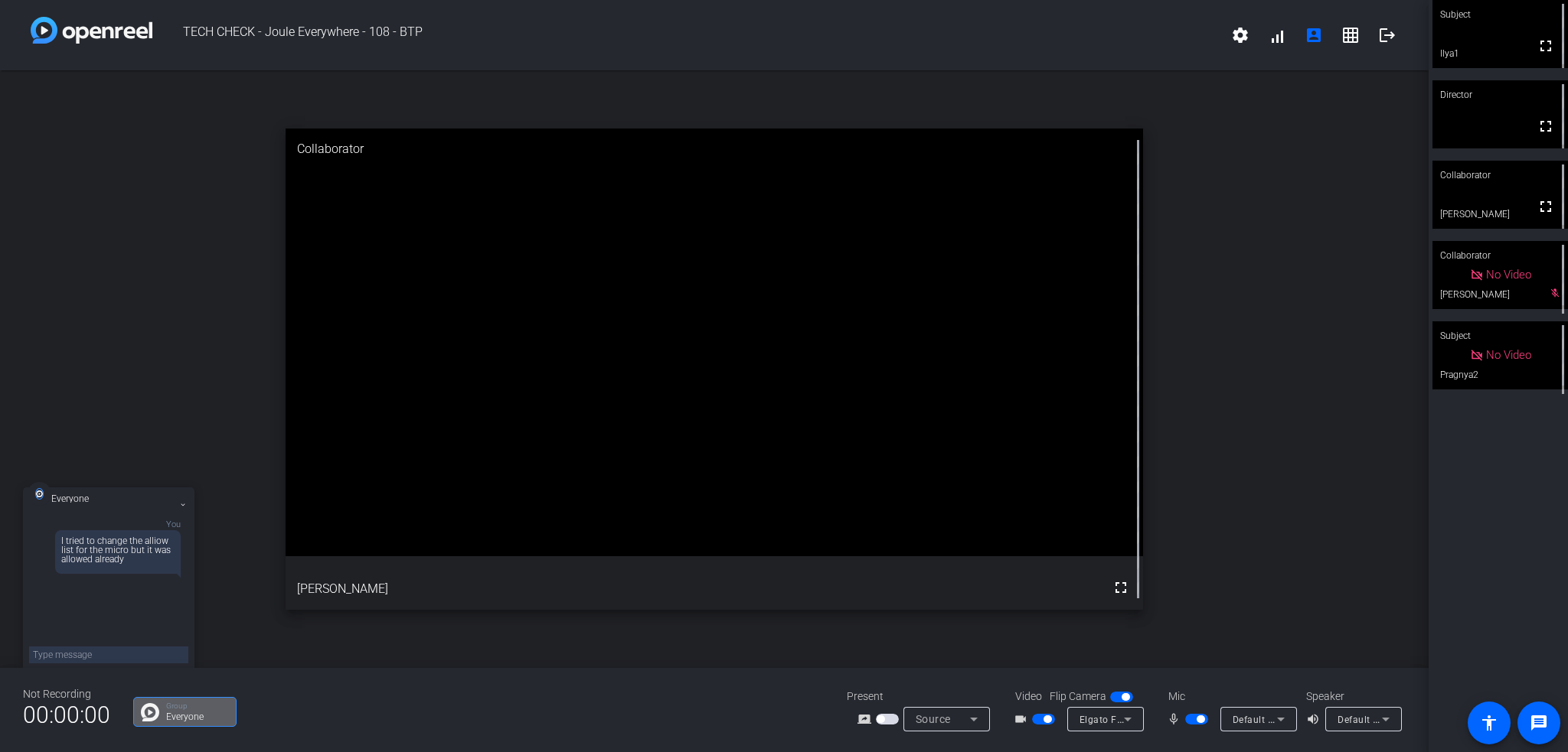
click at [116, 651] on textarea at bounding box center [109, 655] width 159 height 17
type textarea "I will go back to the initial screen - there was a button to check the micropho…"
click at [124, 654] on textarea at bounding box center [109, 655] width 159 height 17
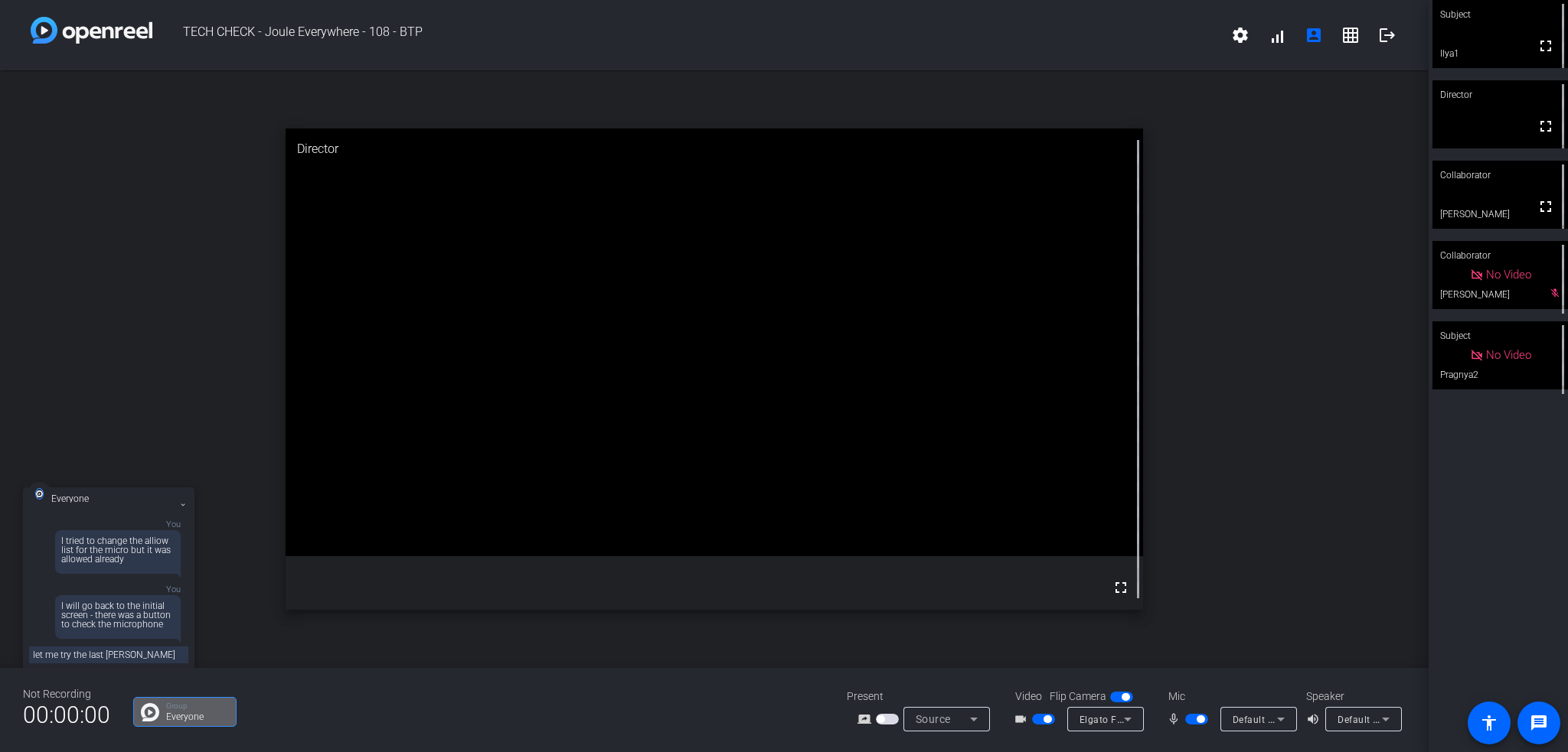
type textarea "let me try the last time"
